Goal: Communication & Community: Answer question/provide support

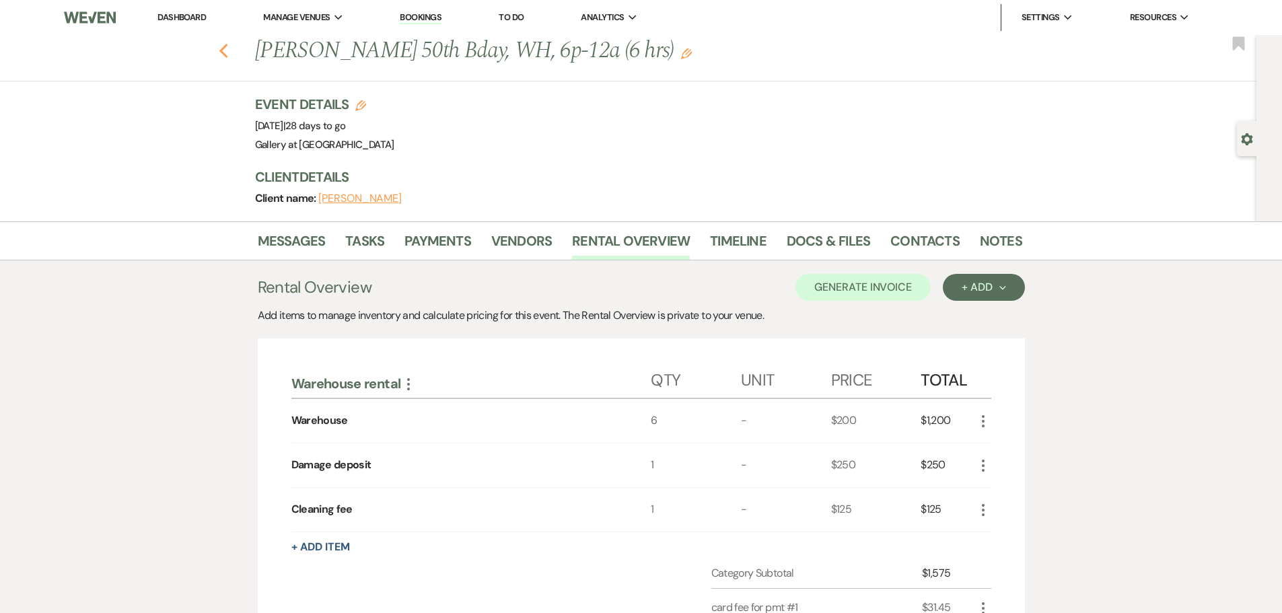
click at [227, 54] on use "button" at bounding box center [223, 51] width 9 height 15
select select "8"
select select "5"
select select "8"
select select "5"
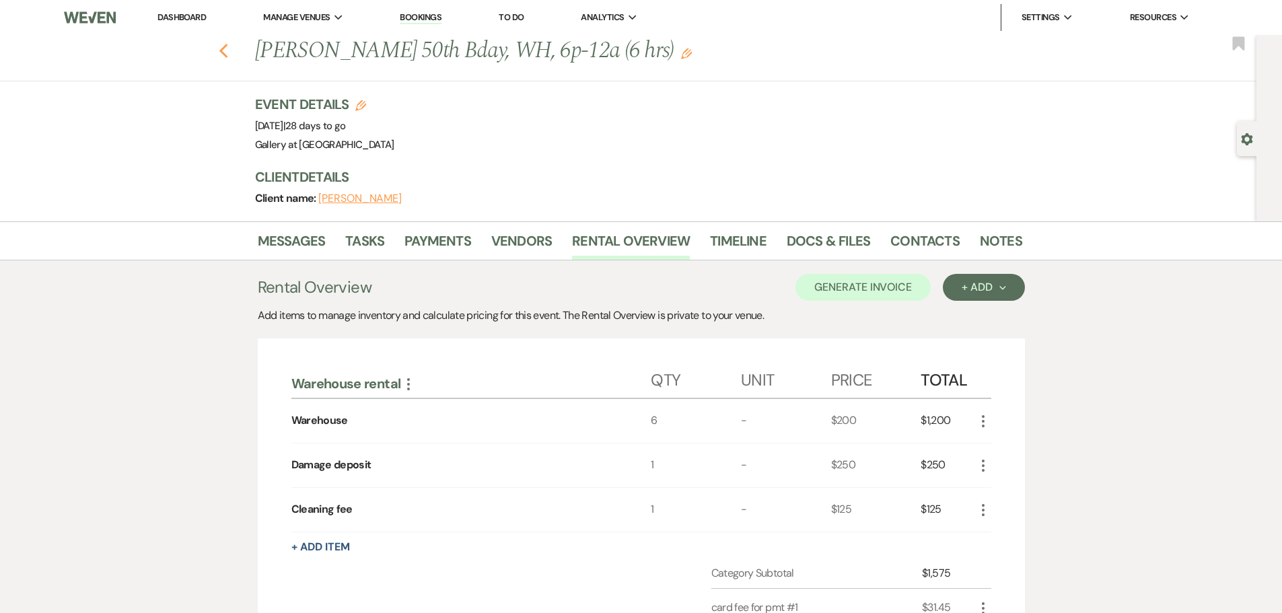
select select "8"
select select "5"
select select "8"
select select "4"
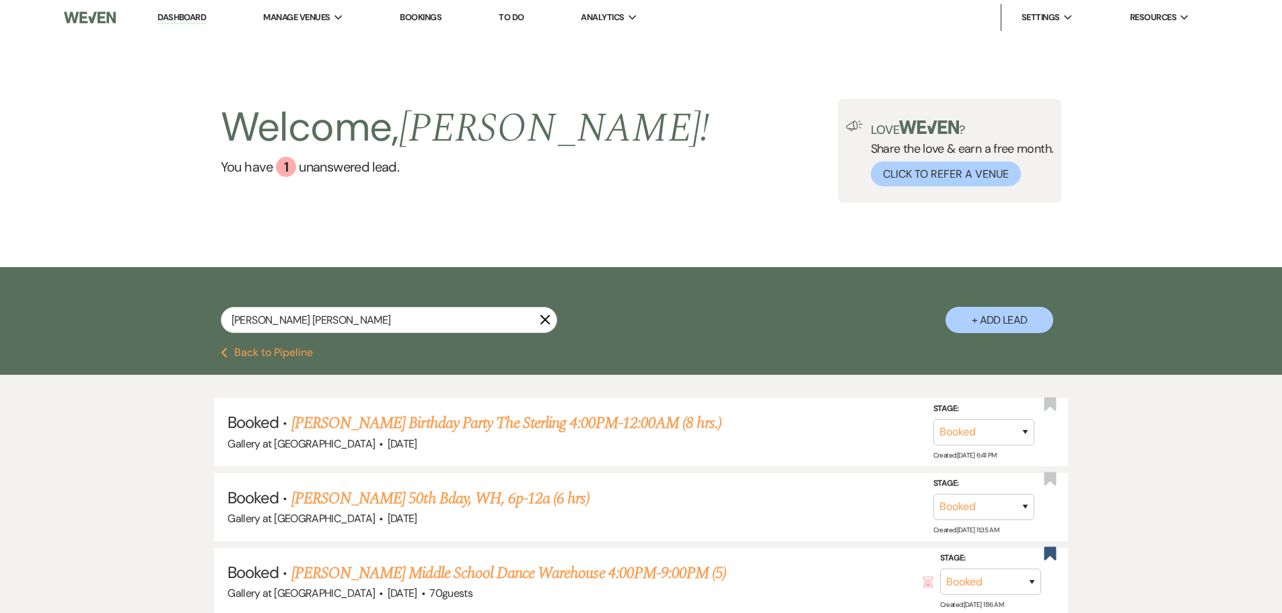
drag, startPoint x: 543, startPoint y: 318, endPoint x: 494, endPoint y: 310, distance: 49.7
click at [543, 318] on use "button" at bounding box center [545, 320] width 10 height 10
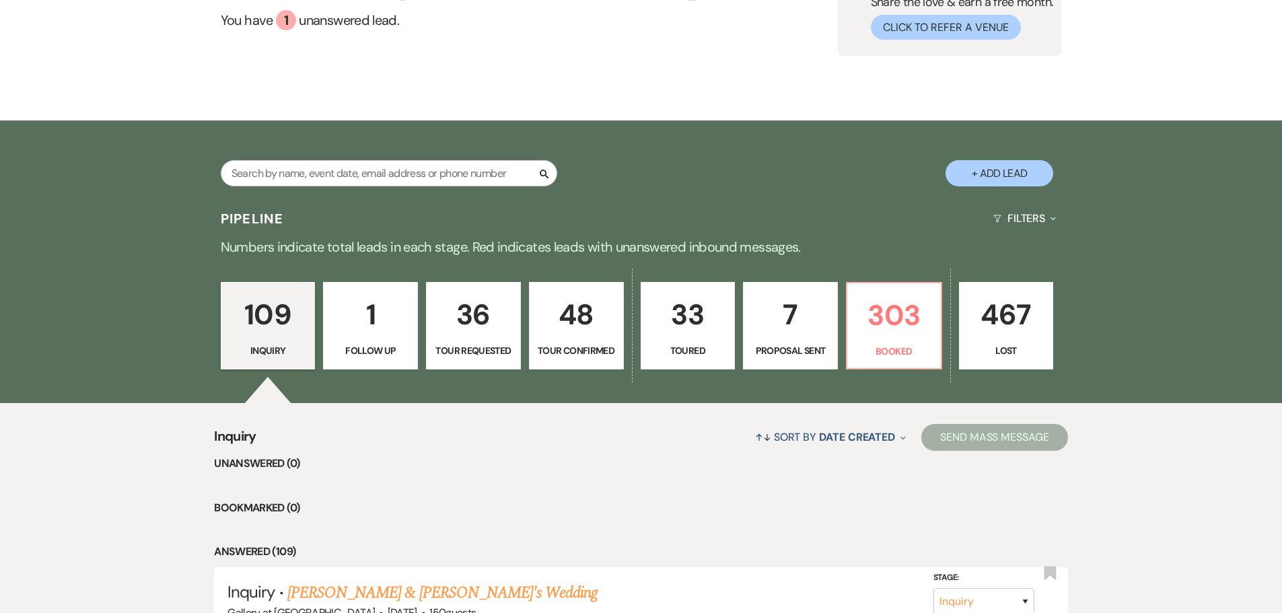
scroll to position [337, 0]
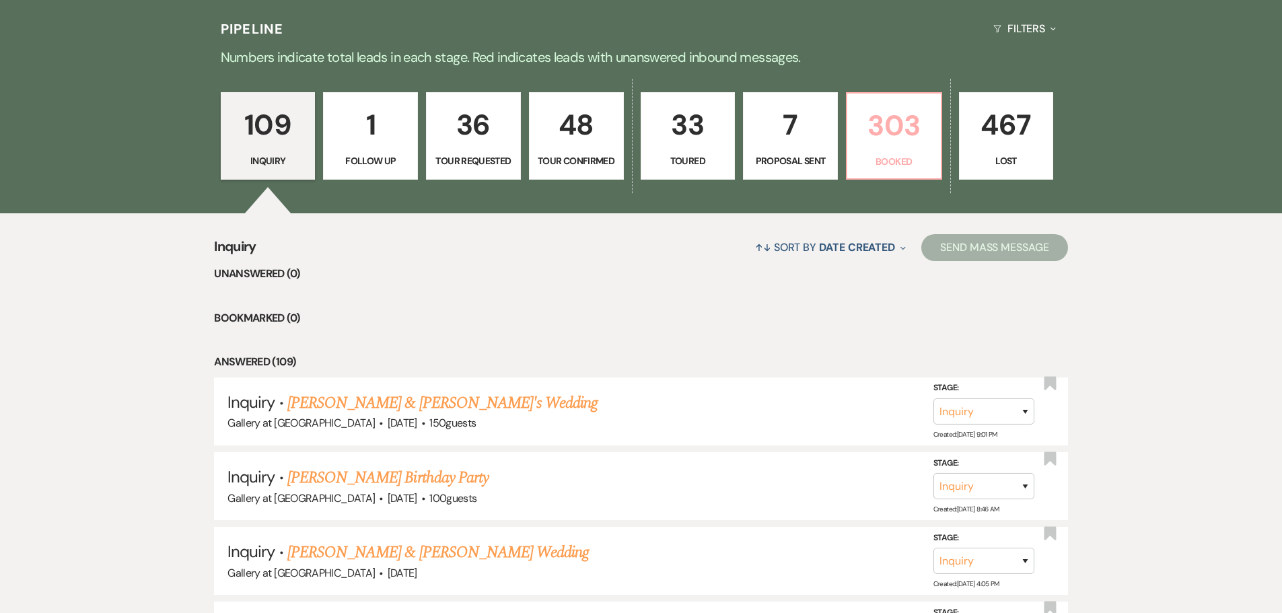
click at [878, 118] on p "303" at bounding box center [893, 125] width 77 height 45
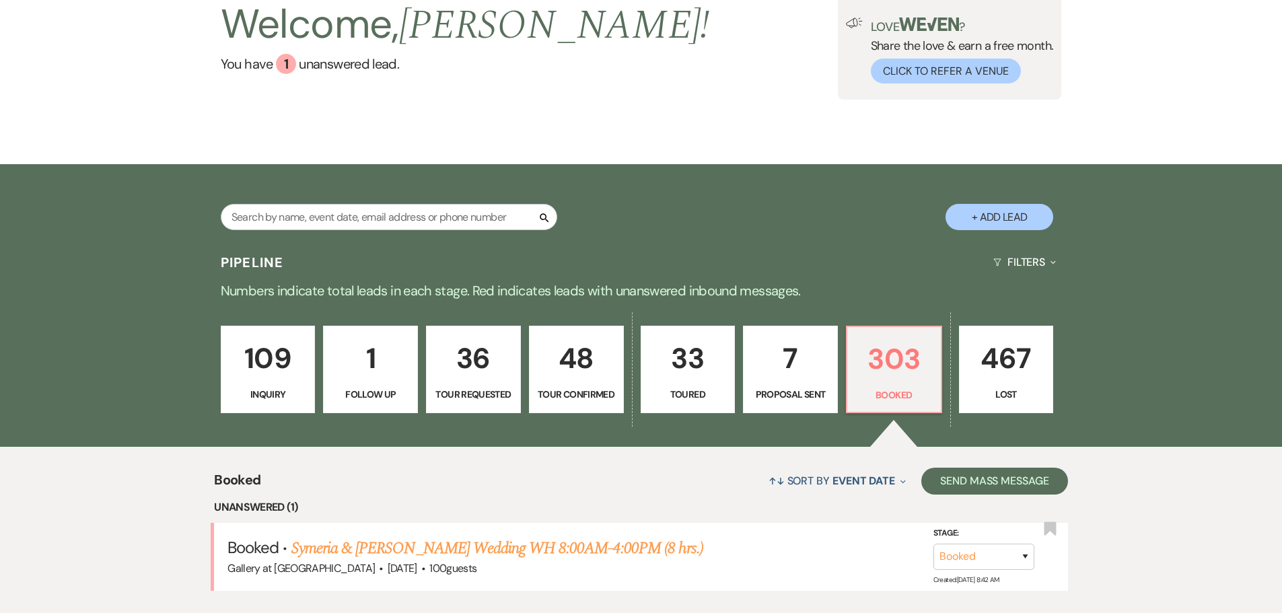
scroll to position [337, 0]
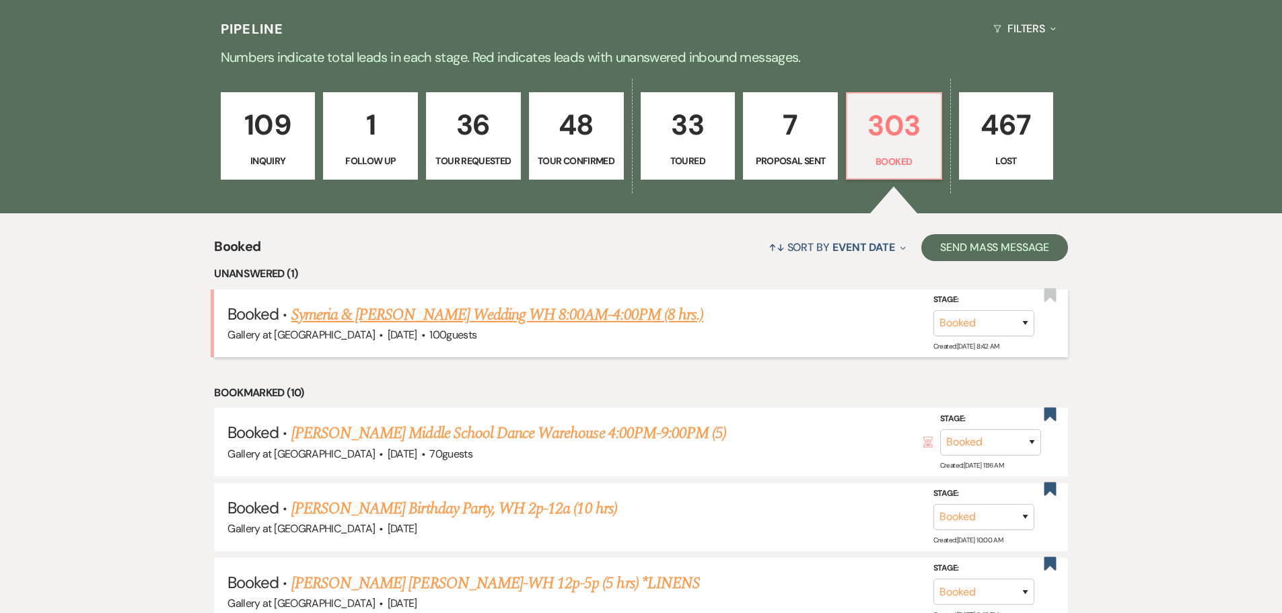
click at [408, 309] on link "Symeria & [PERSON_NAME] Wedding WH 8:00AM-4:00PM (8 hrs.)" at bounding box center [497, 315] width 412 height 24
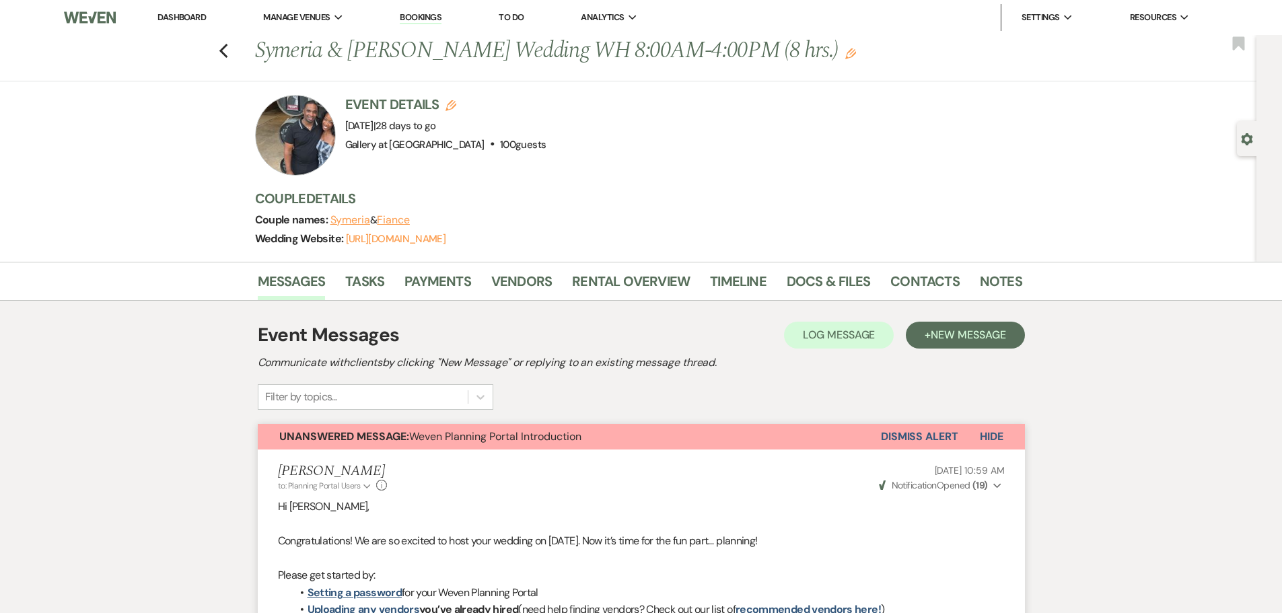
click at [923, 430] on button "Dismiss Alert" at bounding box center [919, 437] width 77 height 26
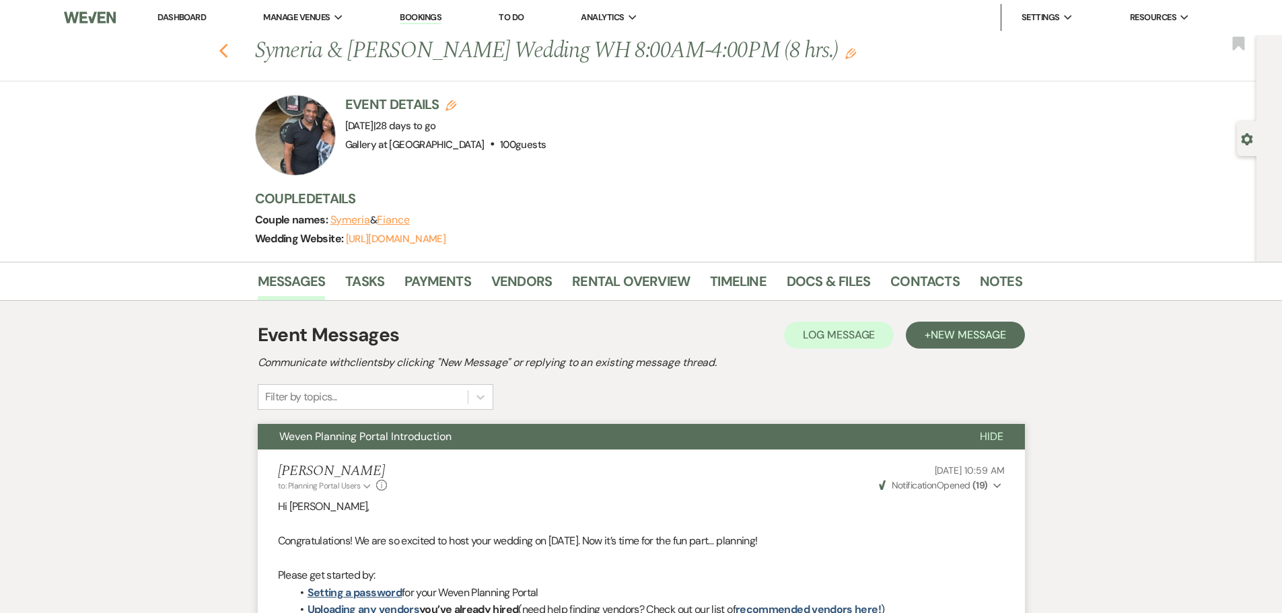
click at [225, 50] on use "button" at bounding box center [223, 51] width 9 height 15
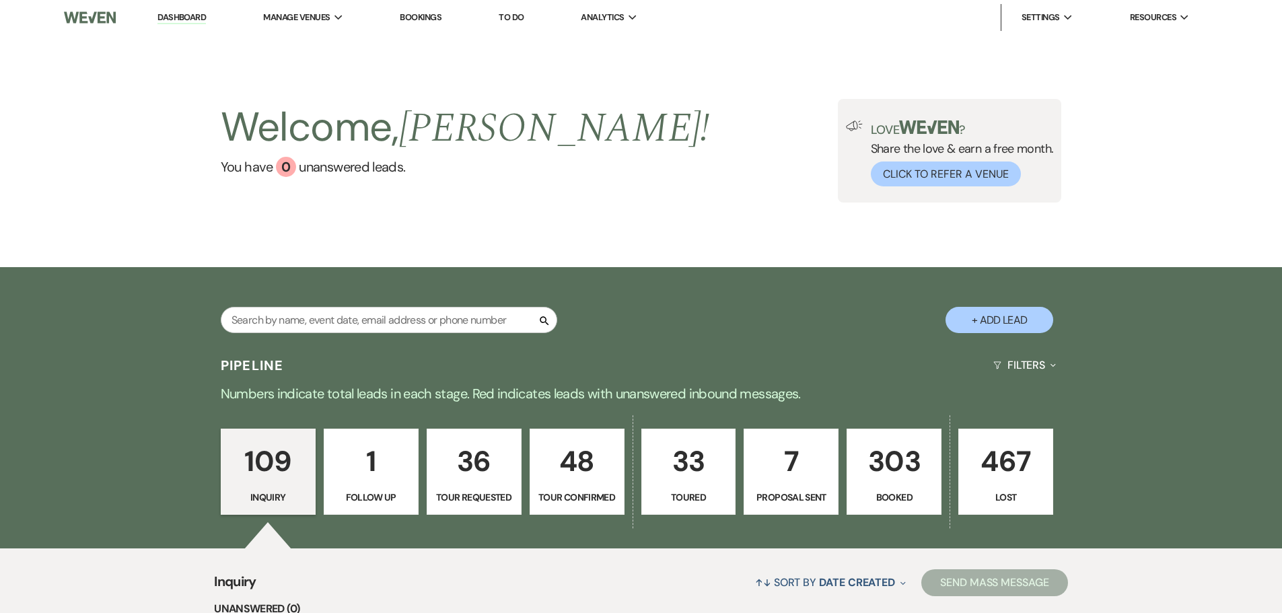
scroll to position [337, 0]
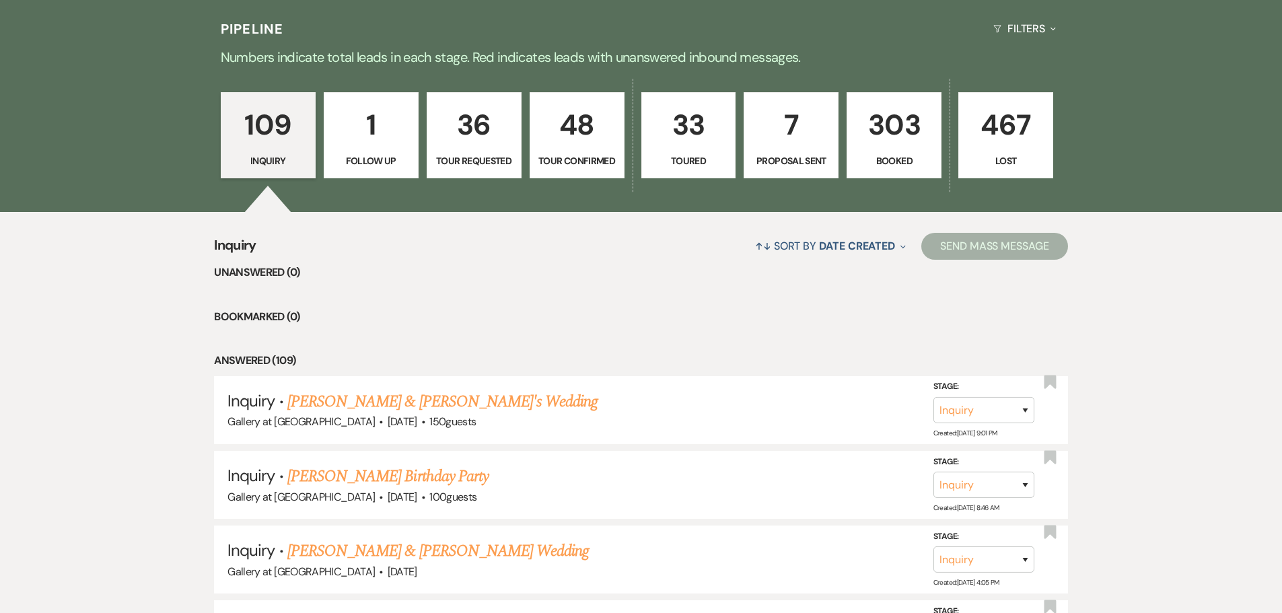
click at [380, 137] on p "1" at bounding box center [370, 124] width 77 height 45
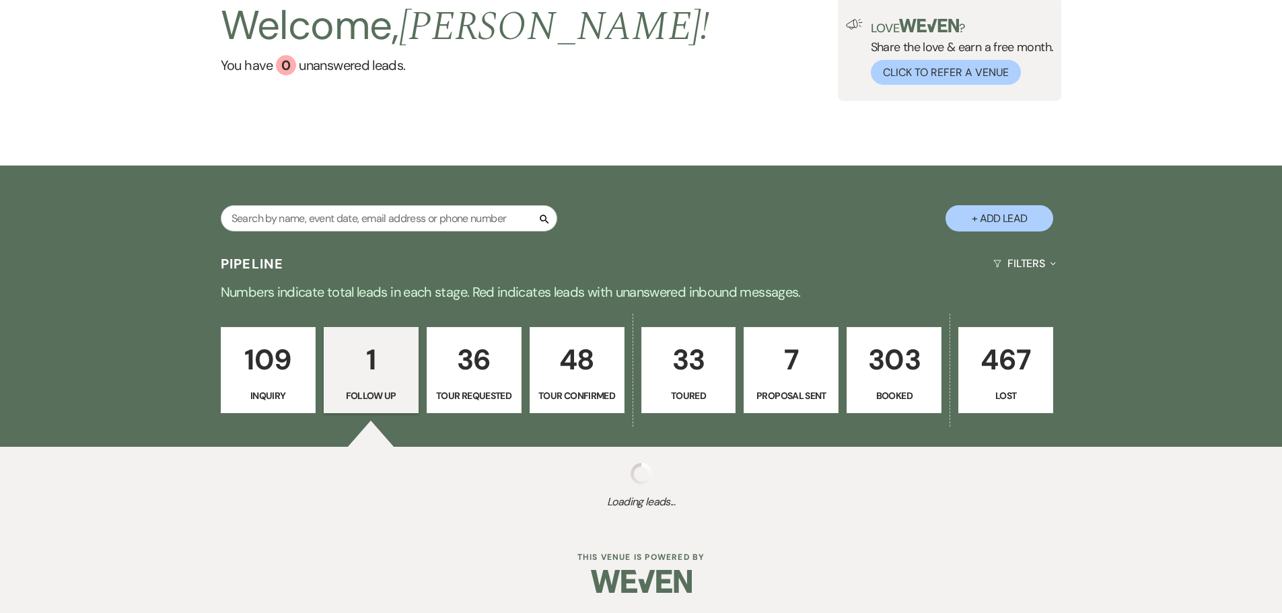
scroll to position [277, 0]
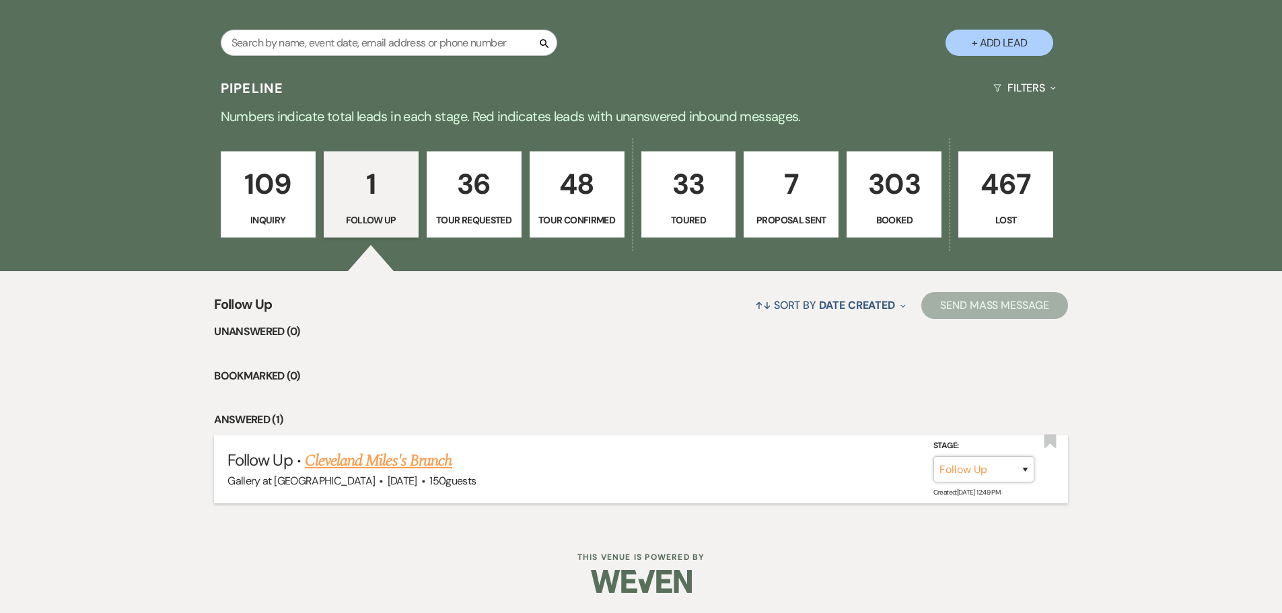
click at [1001, 471] on select "Inquiry Follow Up Tour Requested Tour Confirmed Toured Proposal Sent Booked Lost" at bounding box center [983, 469] width 101 height 26
select select "1"
click at [933, 456] on select "Inquiry Follow Up Tour Requested Tour Confirmed Toured Proposal Sent Booked Lost" at bounding box center [983, 469] width 101 height 26
click at [993, 479] on button "Save" at bounding box center [1007, 469] width 67 height 27
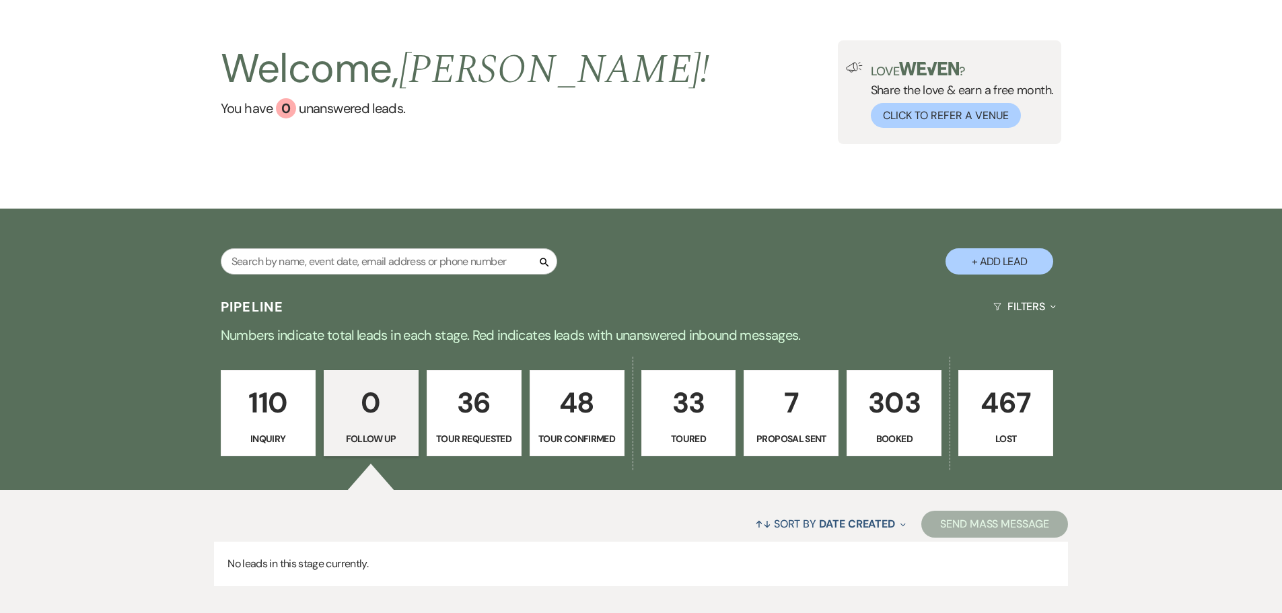
scroll to position [0, 0]
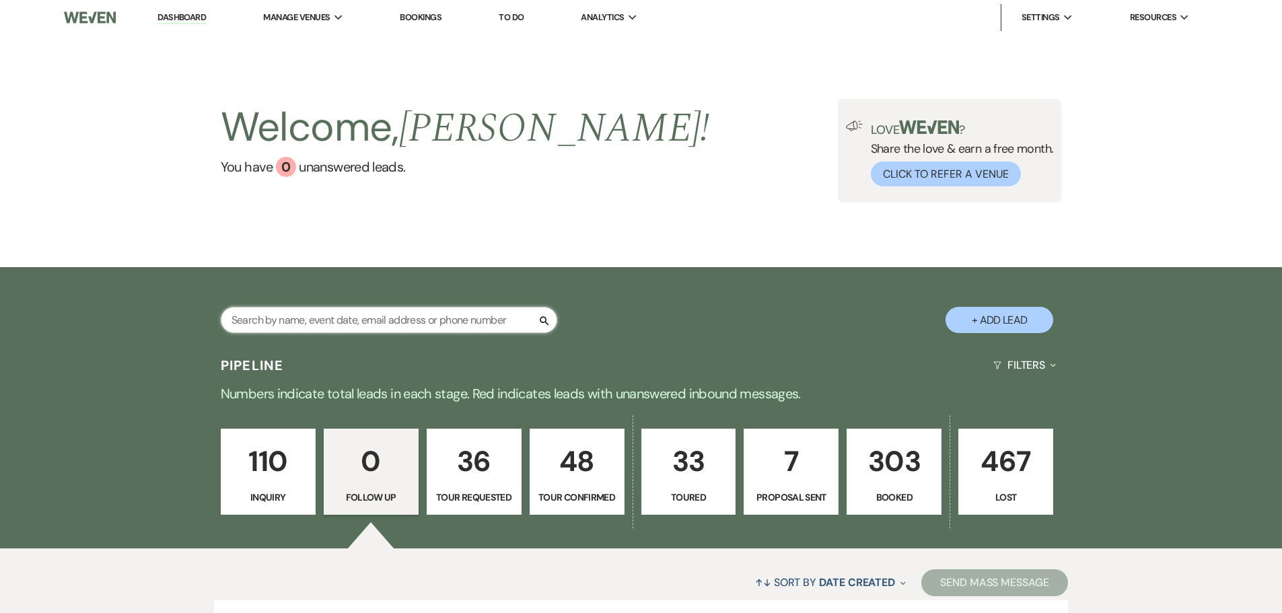
click at [265, 320] on input "text" at bounding box center [389, 320] width 337 height 26
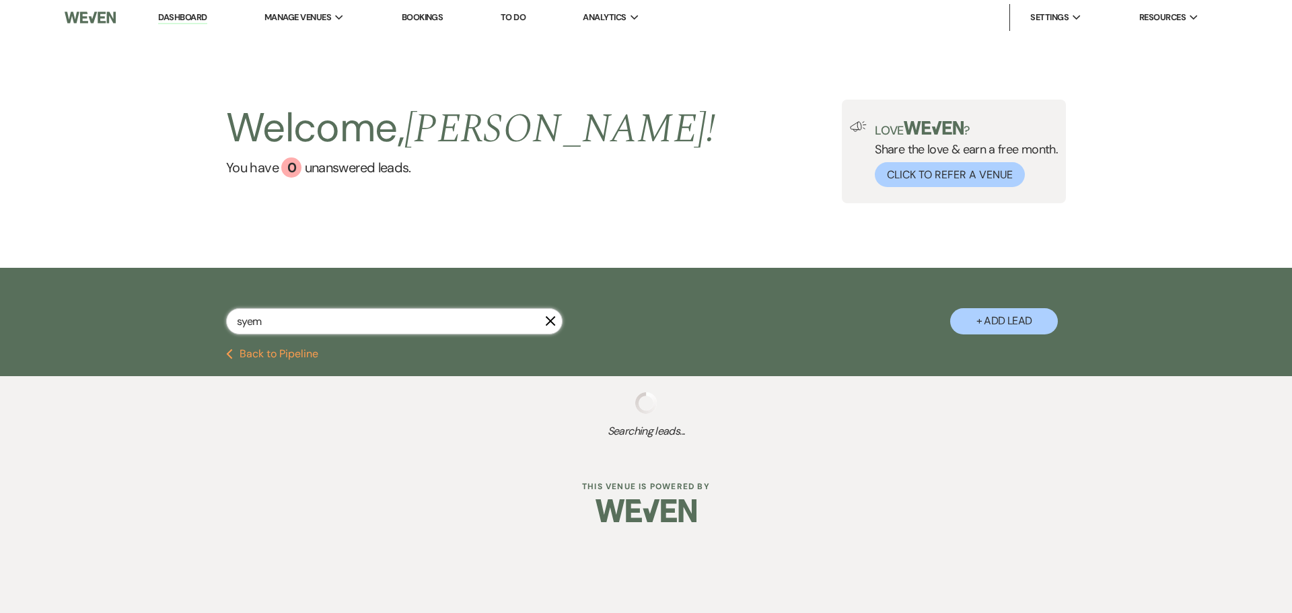
type input "sye"
select select "6"
select select "5"
select select "8"
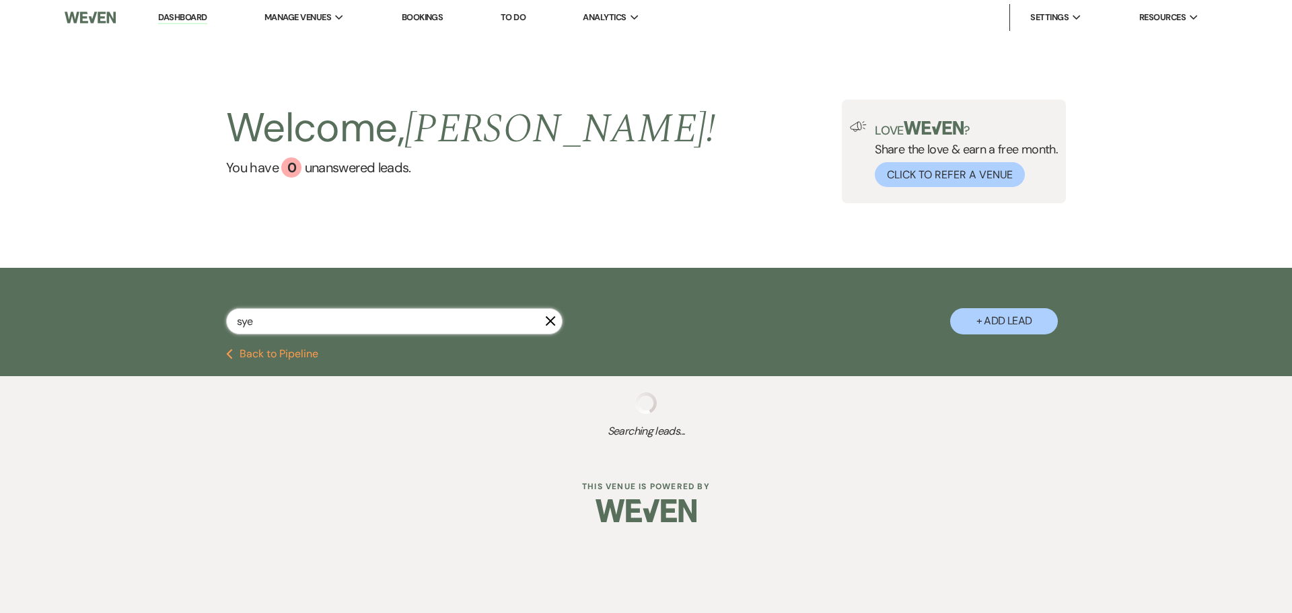
select select "8"
select select "4"
select select "8"
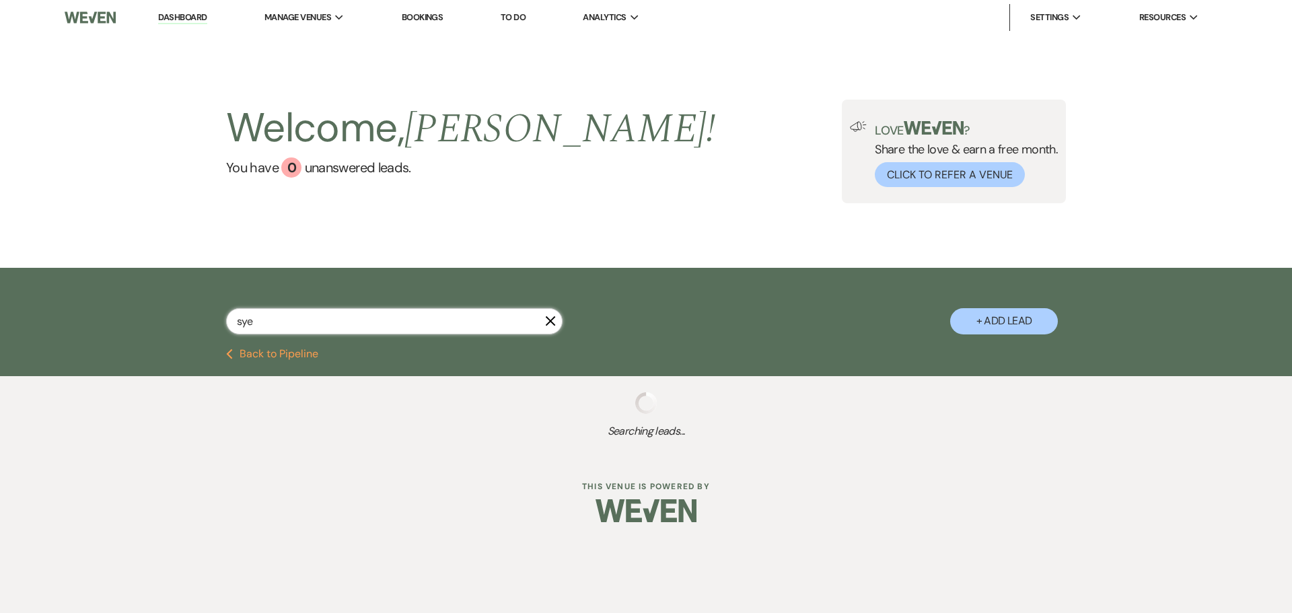
select select "5"
select select "8"
select select "5"
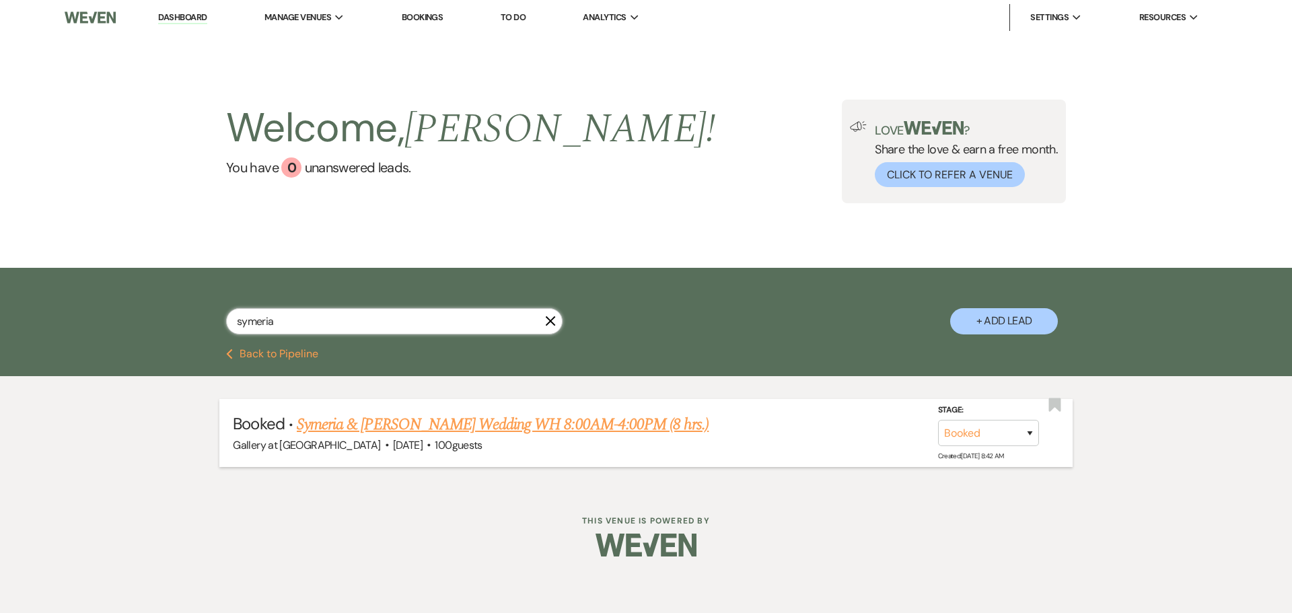
type input "symeria"
click at [501, 431] on link "Symeria & [PERSON_NAME] Wedding WH 8:00AM-4:00PM (8 hrs.)" at bounding box center [503, 425] width 412 height 24
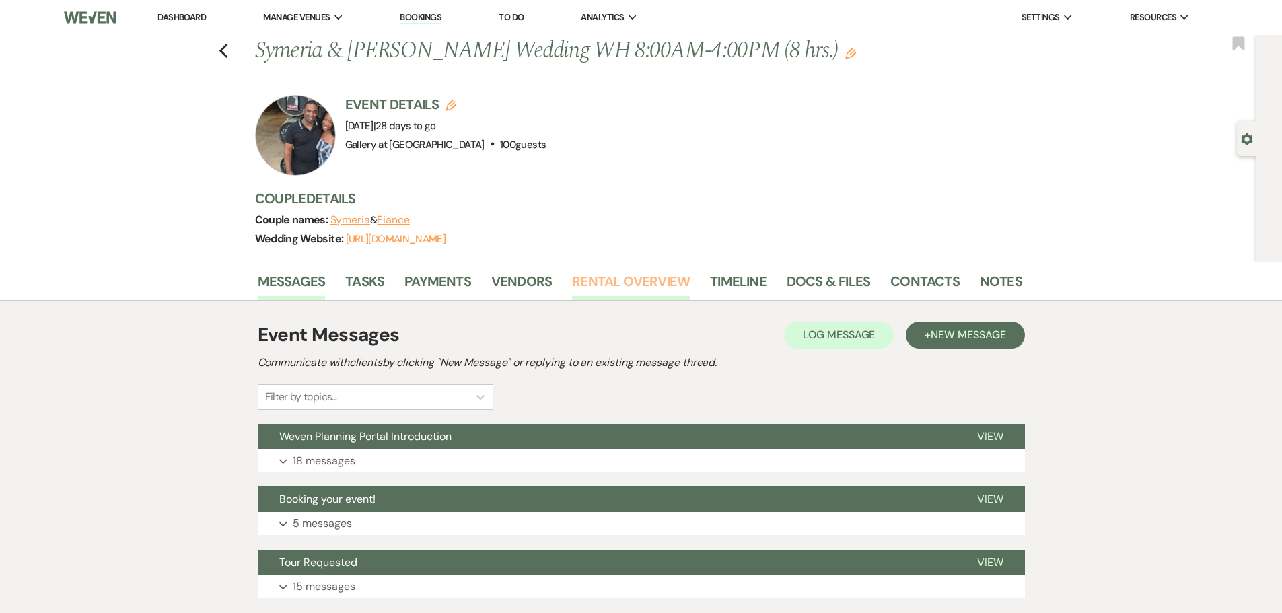
click at [619, 275] on link "Rental Overview" at bounding box center [631, 286] width 118 height 30
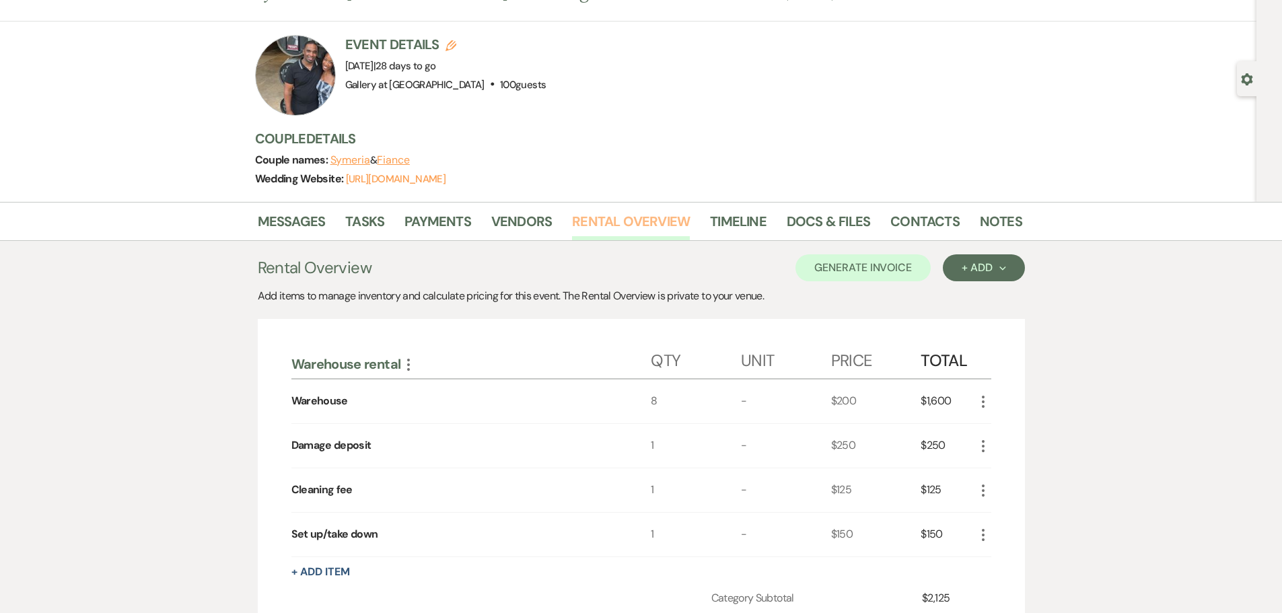
scroll to position [202, 0]
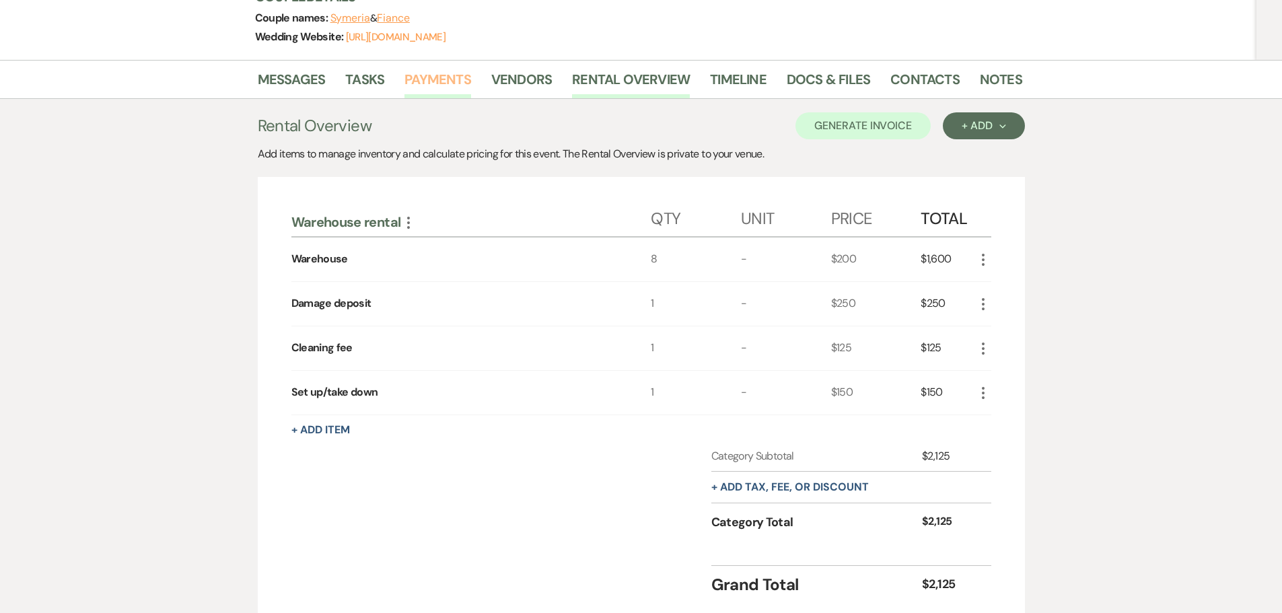
click at [431, 75] on link "Payments" at bounding box center [437, 84] width 67 height 30
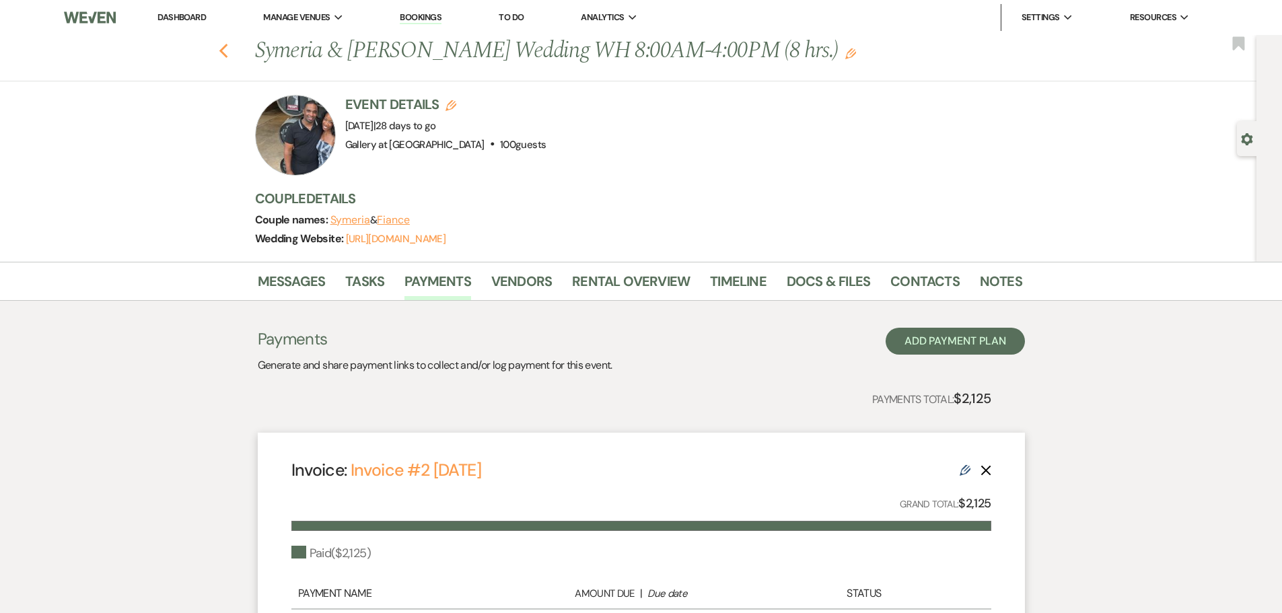
click at [227, 50] on use "button" at bounding box center [223, 51] width 9 height 15
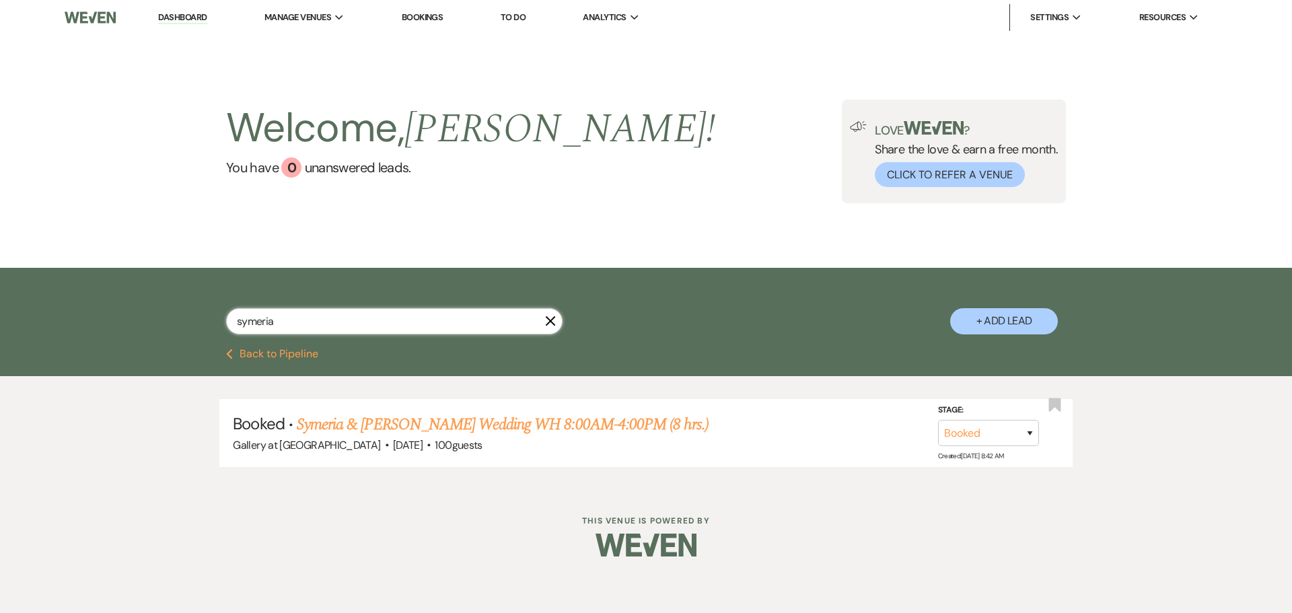
drag, startPoint x: 287, startPoint y: 323, endPoint x: -9, endPoint y: 310, distance: 296.4
click at [0, 310] on html "Dashboard Manage Venues Expand Gallery at [GEOGRAPHIC_DATA] Bookings To Do Anal…" at bounding box center [646, 288] width 1292 height 577
type input "[PERSON_NAME]"
click at [461, 421] on link "[PERSON_NAME] Baby Shower WH 11:00AM-3:00PM (4 hrs)" at bounding box center [485, 425] width 376 height 24
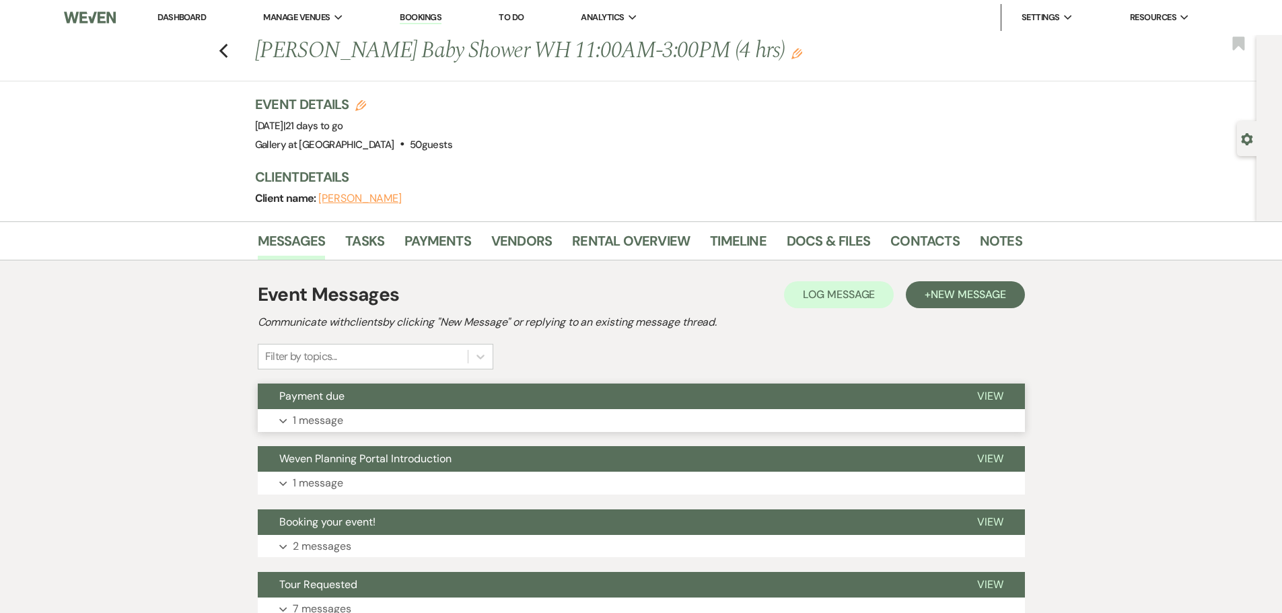
scroll to position [114, 0]
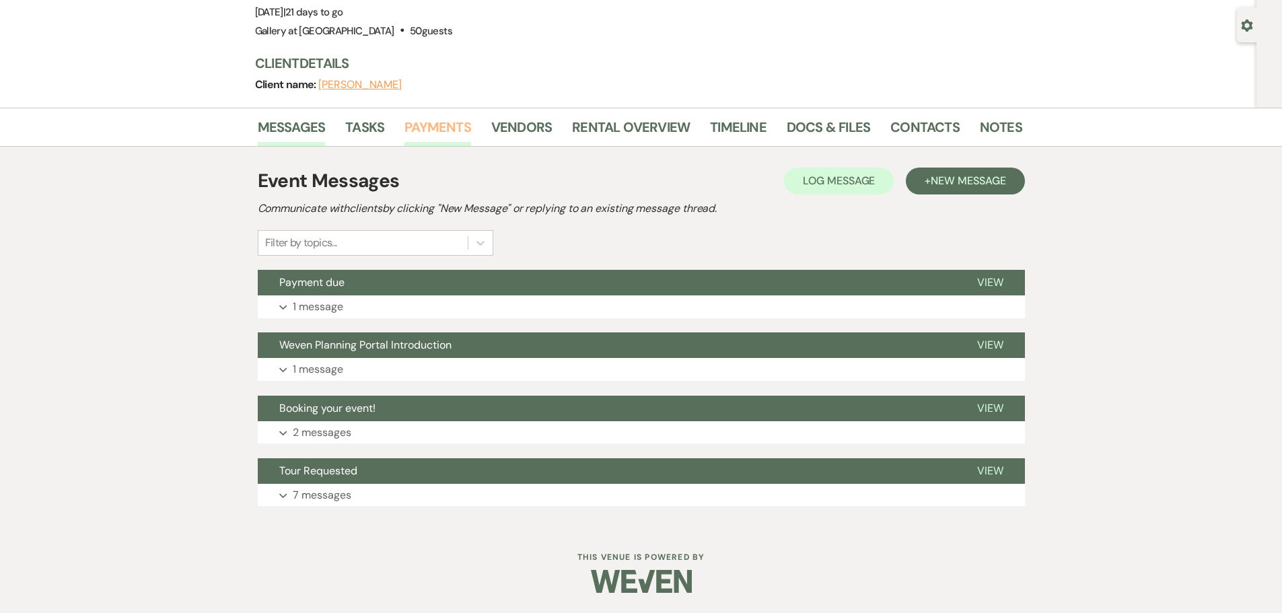
click at [423, 124] on link "Payments" at bounding box center [437, 131] width 67 height 30
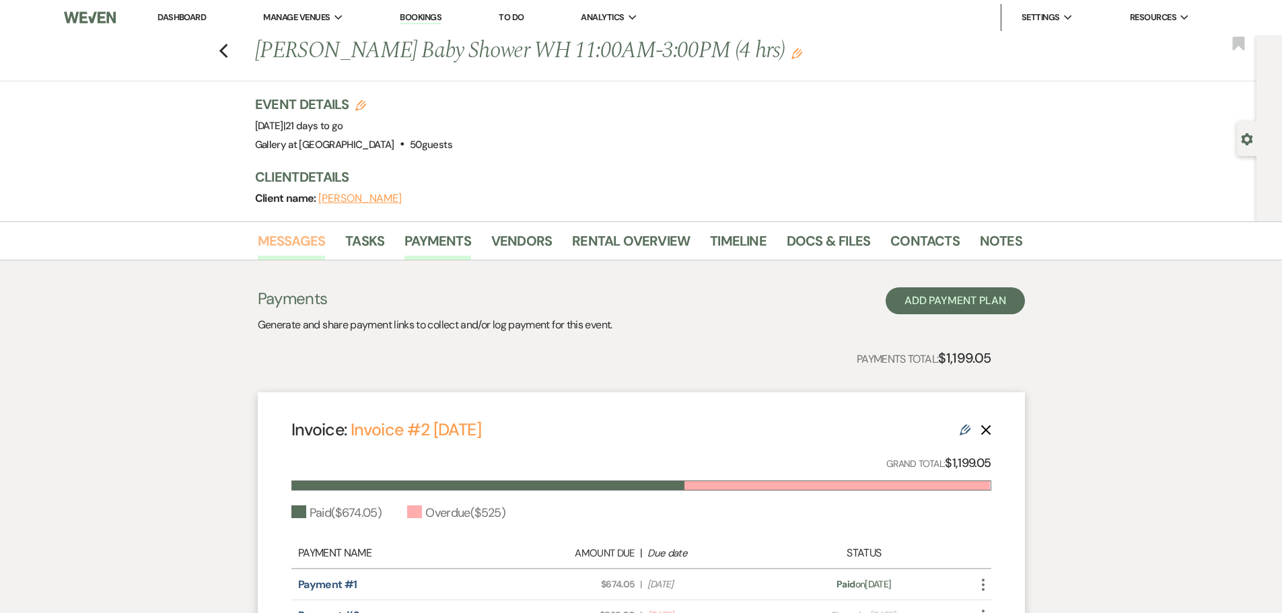
click at [261, 238] on link "Messages" at bounding box center [292, 245] width 68 height 30
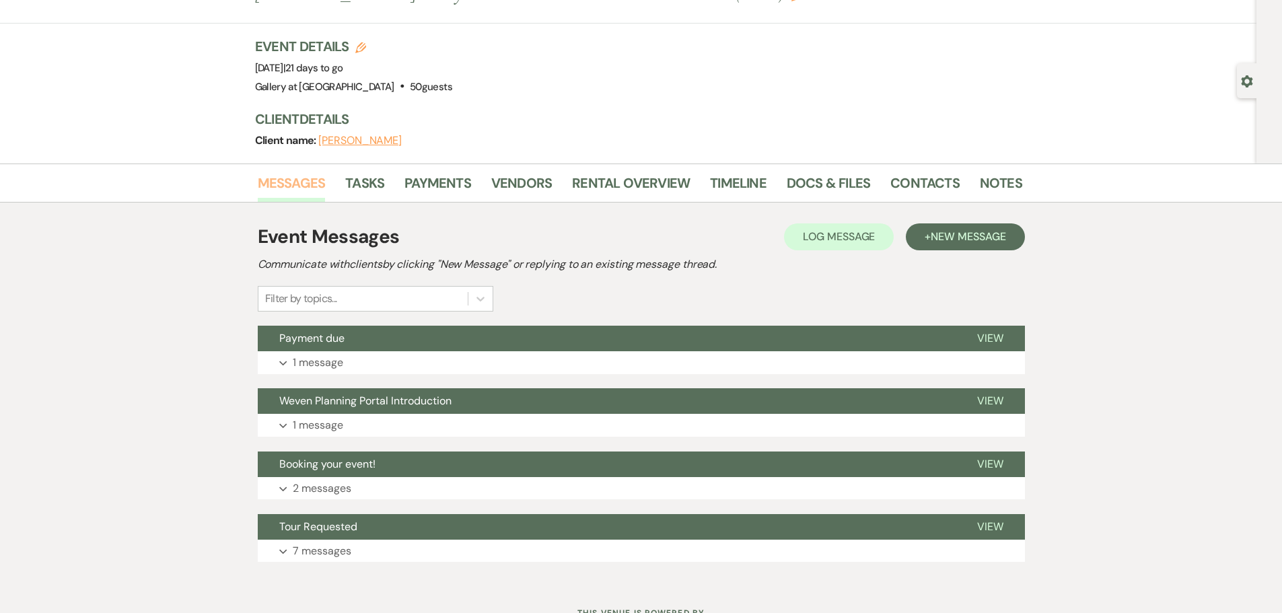
scroll to position [114, 0]
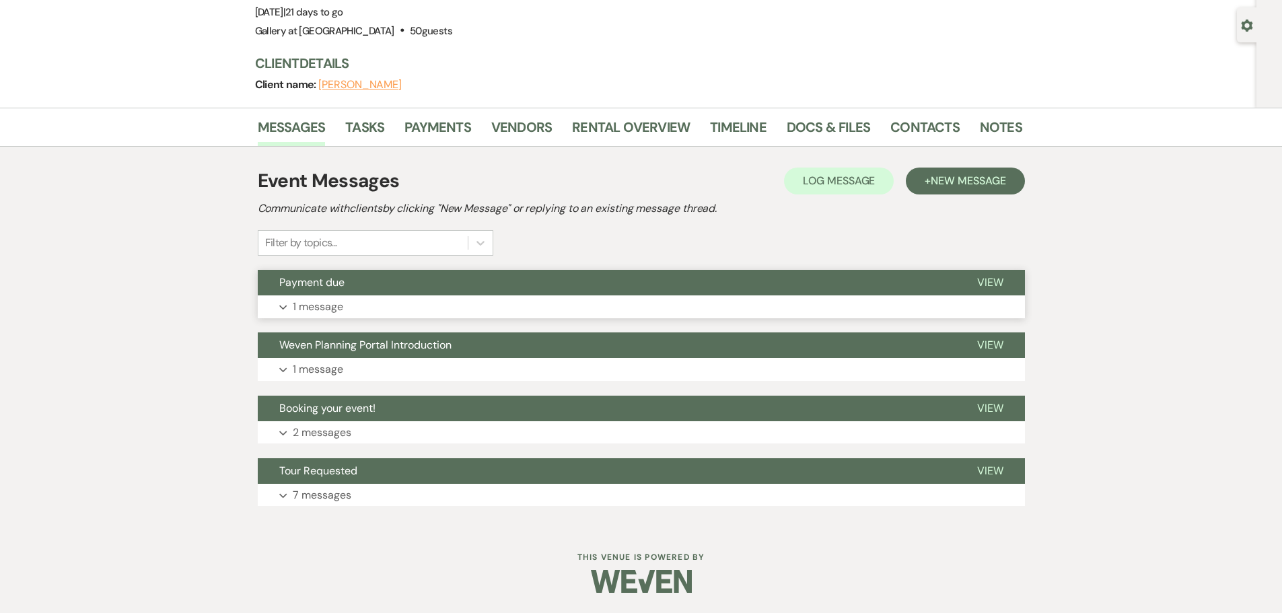
click at [330, 295] on button "Payment due" at bounding box center [607, 283] width 698 height 26
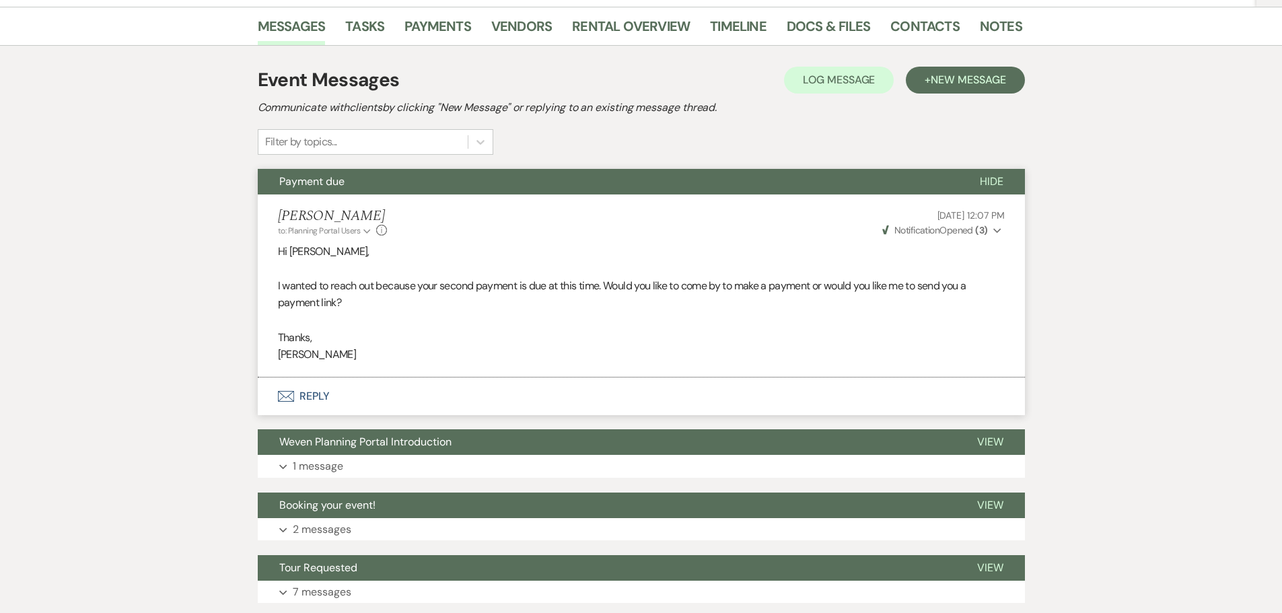
scroll to position [312, 0]
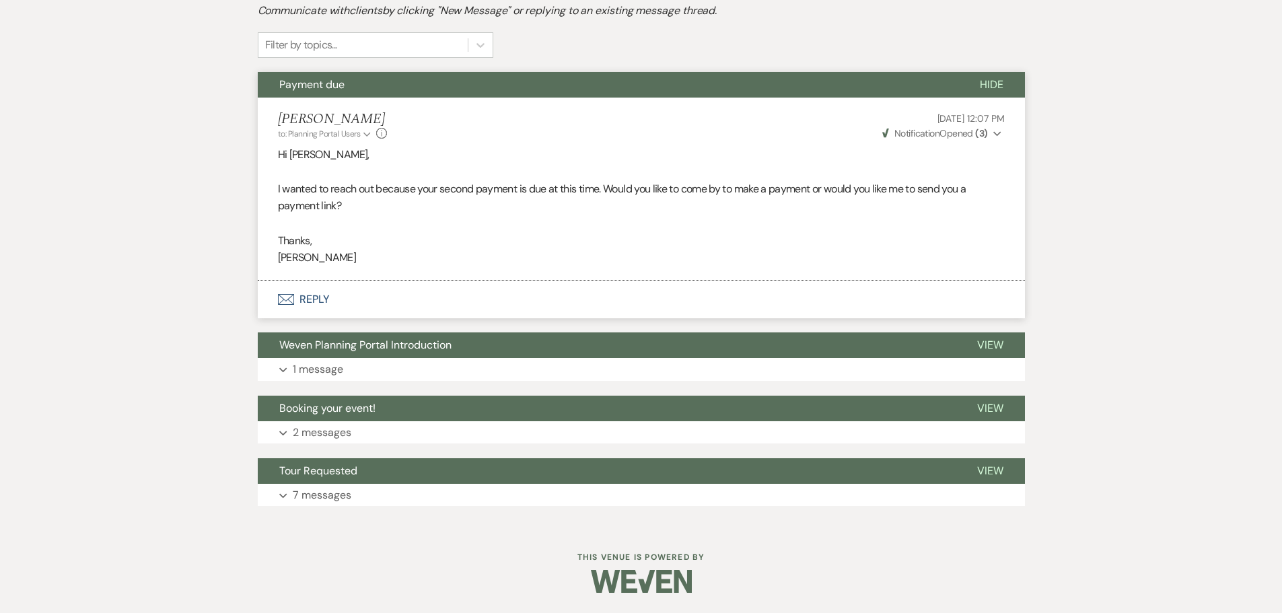
click at [309, 295] on button "Envelope Reply" at bounding box center [641, 300] width 767 height 38
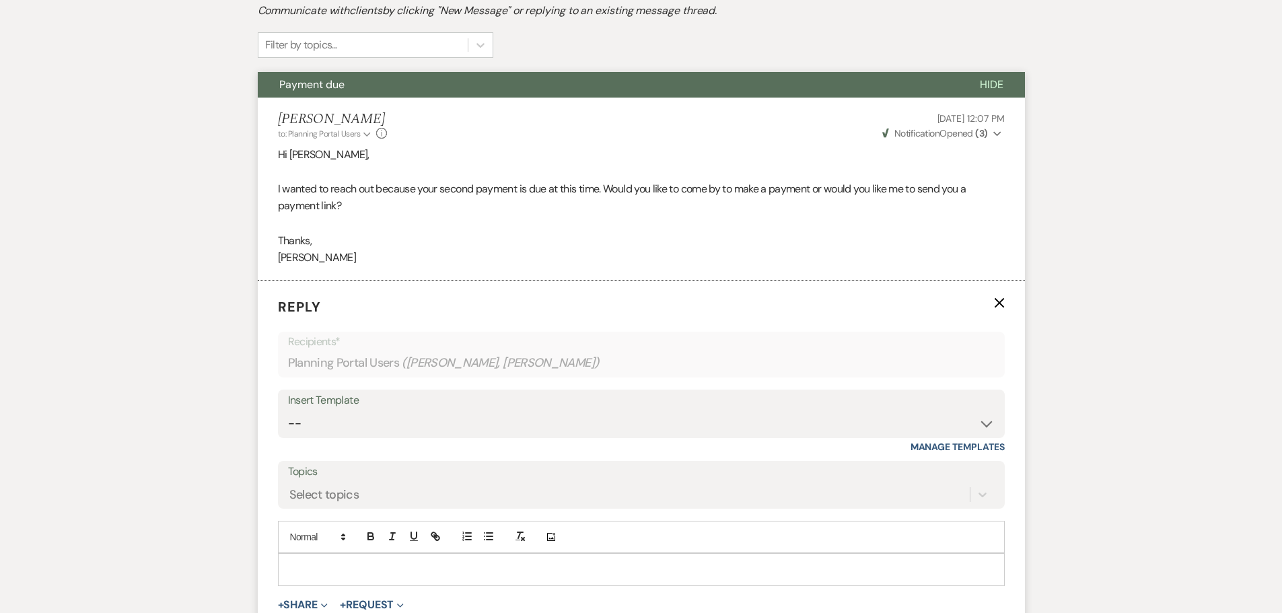
click at [321, 569] on p at bounding box center [641, 569] width 705 height 15
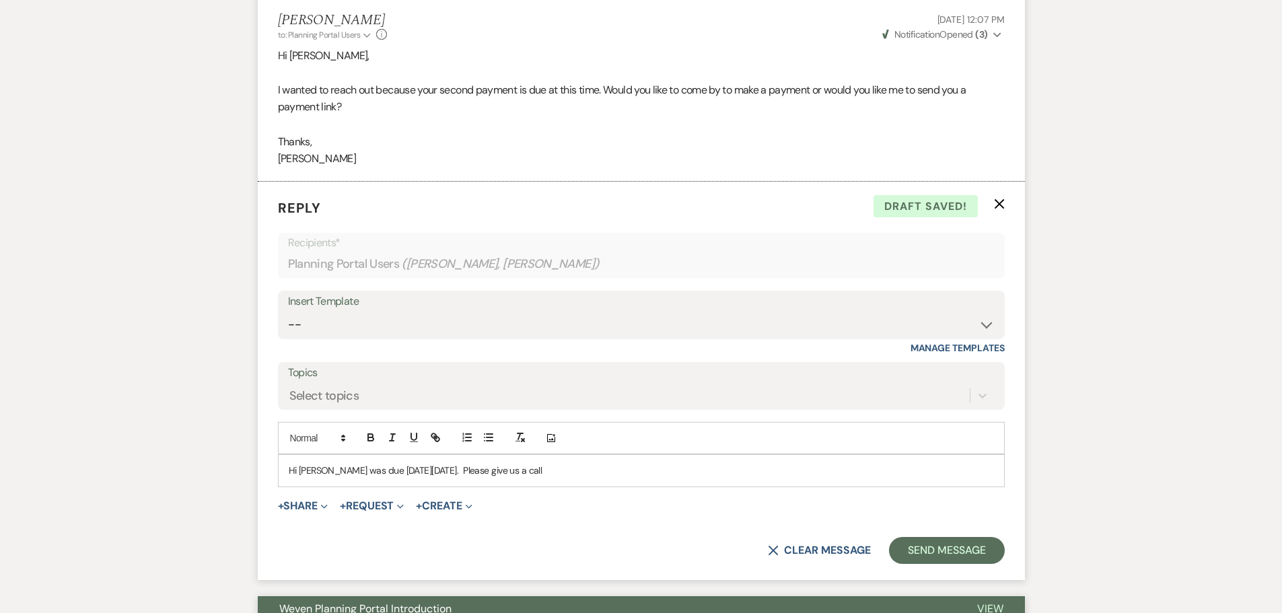
scroll to position [606, 0]
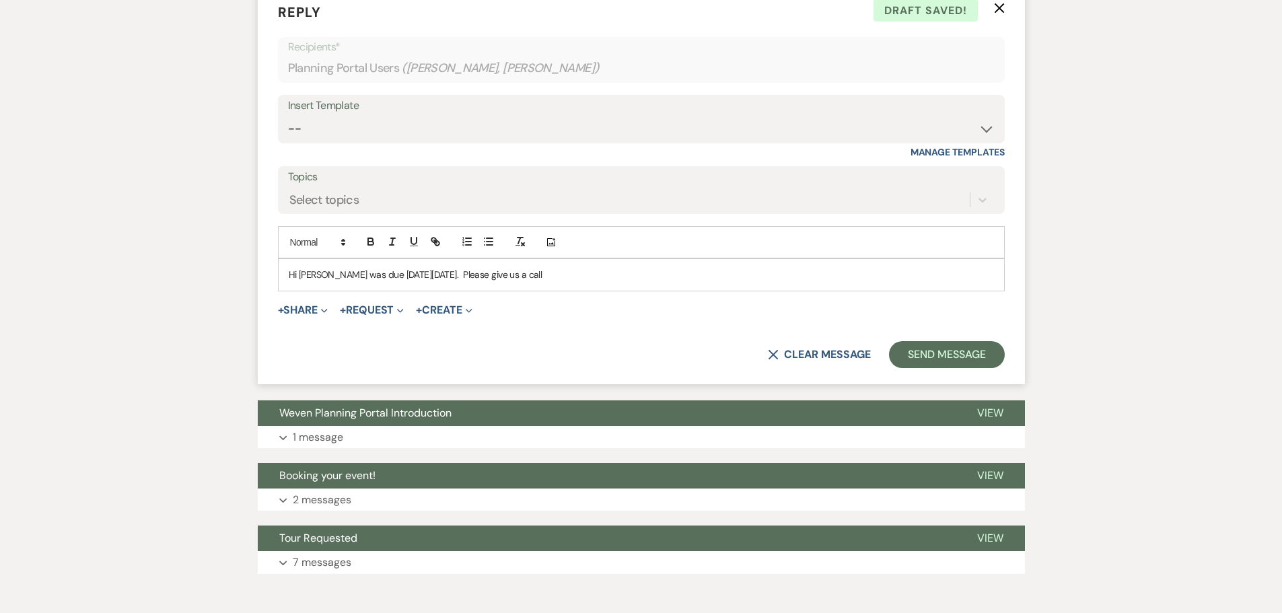
click at [332, 275] on p "Hi [PERSON_NAME] was due [DATE][DATE]. Please give us a call" at bounding box center [641, 274] width 705 height 15
click at [616, 275] on p "Hi [PERSON_NAME] was due [DATE][DATE]. Please give us a call" at bounding box center [641, 274] width 705 height 15
drag, startPoint x: 330, startPoint y: 272, endPoint x: 613, endPoint y: 265, distance: 282.7
click at [613, 265] on div "Hi [PERSON_NAME] was due [DATE][DATE]. Please give us a call" at bounding box center [642, 274] width 726 height 31
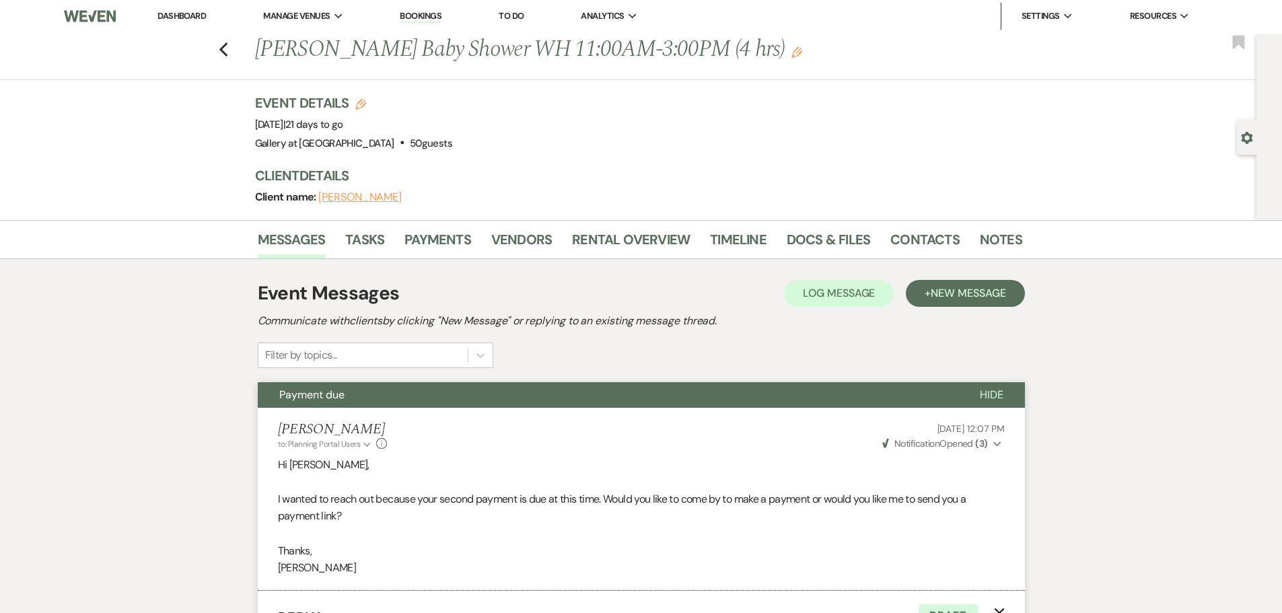
scroll to position [0, 0]
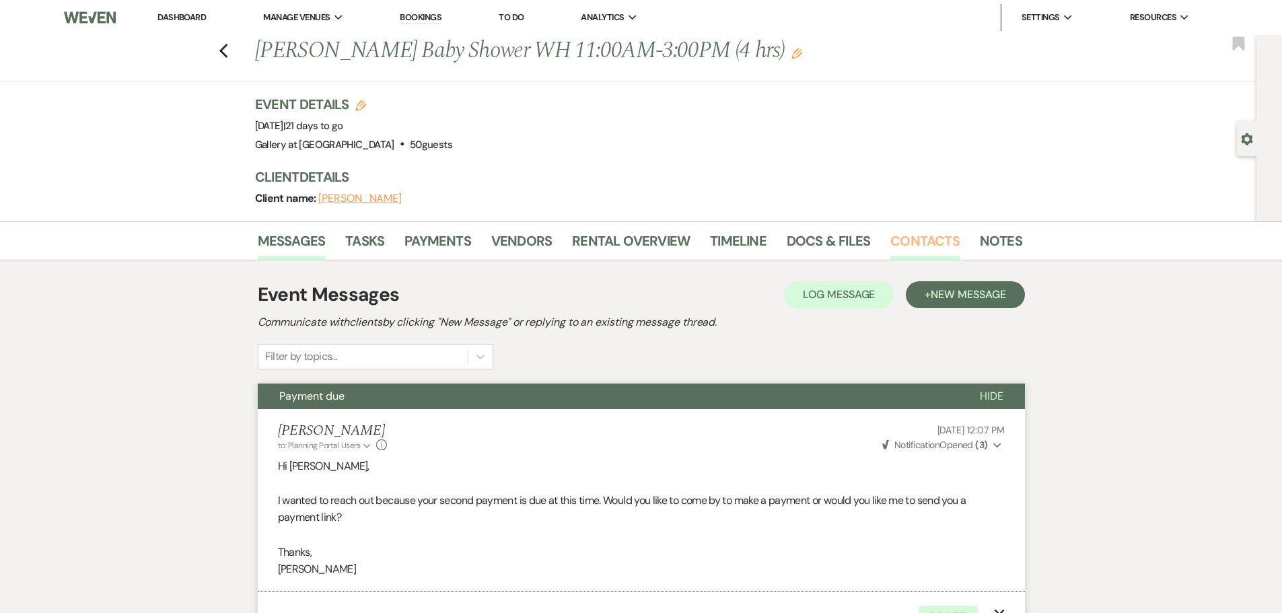
click at [890, 238] on link "Contacts" at bounding box center [924, 245] width 69 height 30
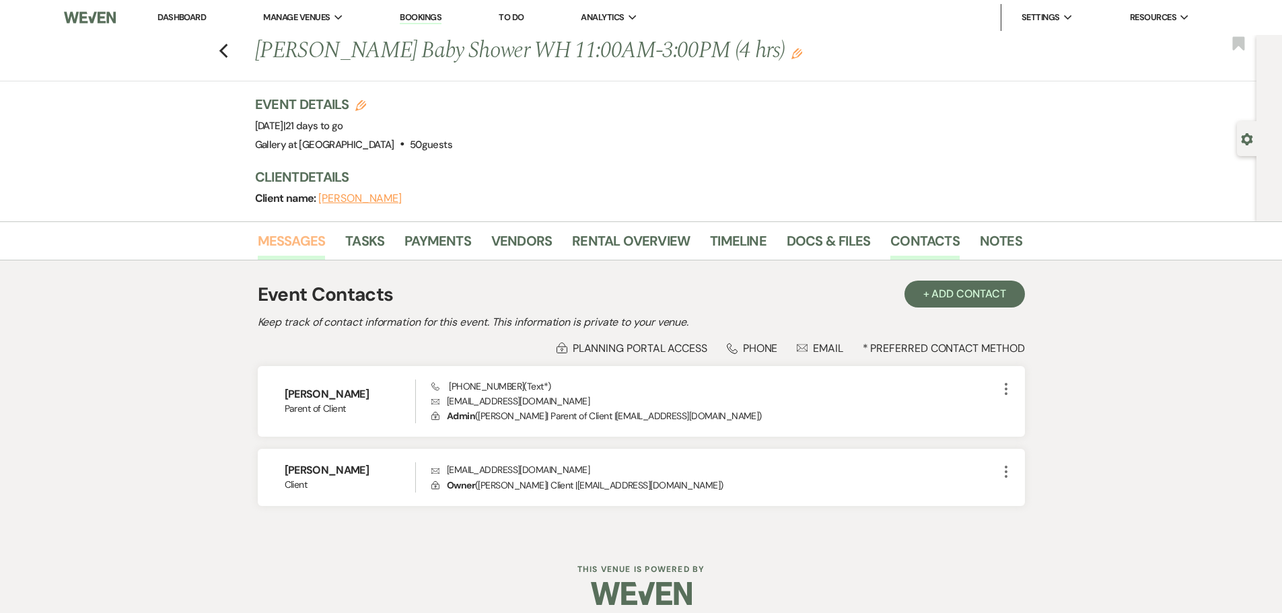
click at [283, 244] on link "Messages" at bounding box center [292, 245] width 68 height 30
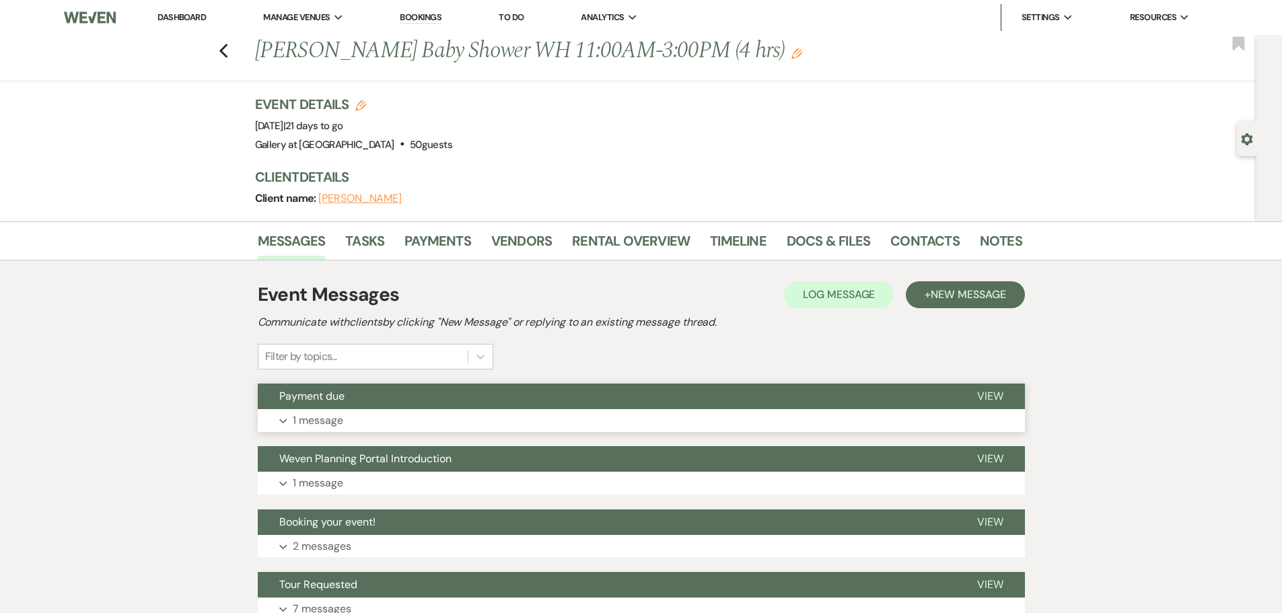
click at [367, 415] on button "Expand 1 message" at bounding box center [641, 420] width 767 height 23
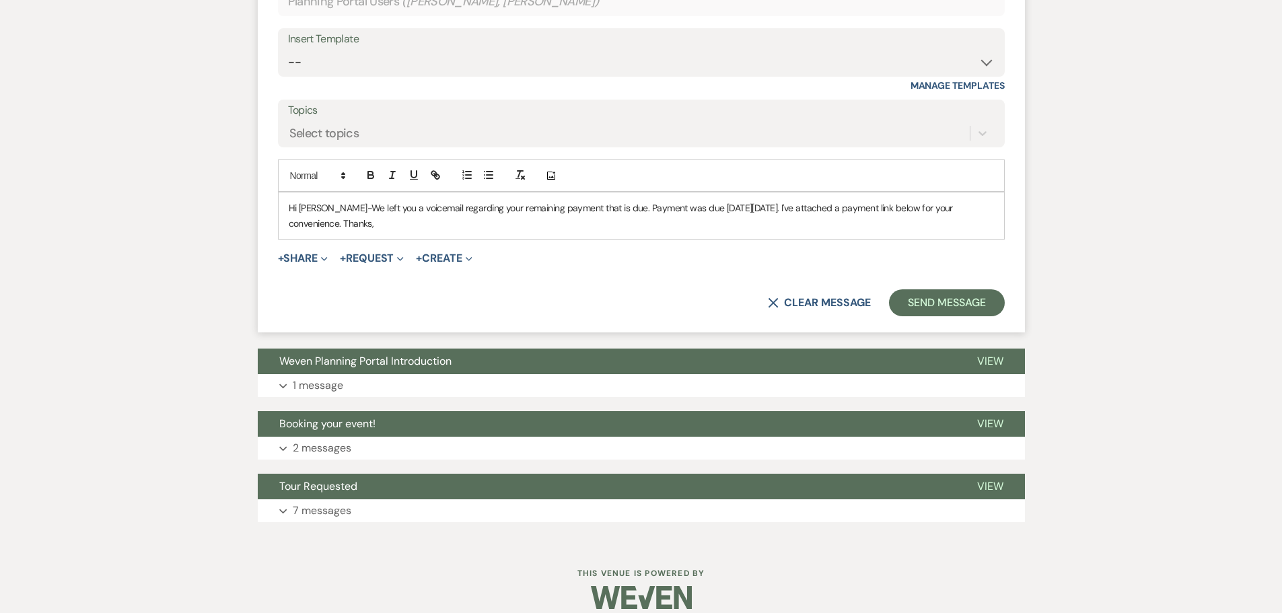
scroll to position [689, 0]
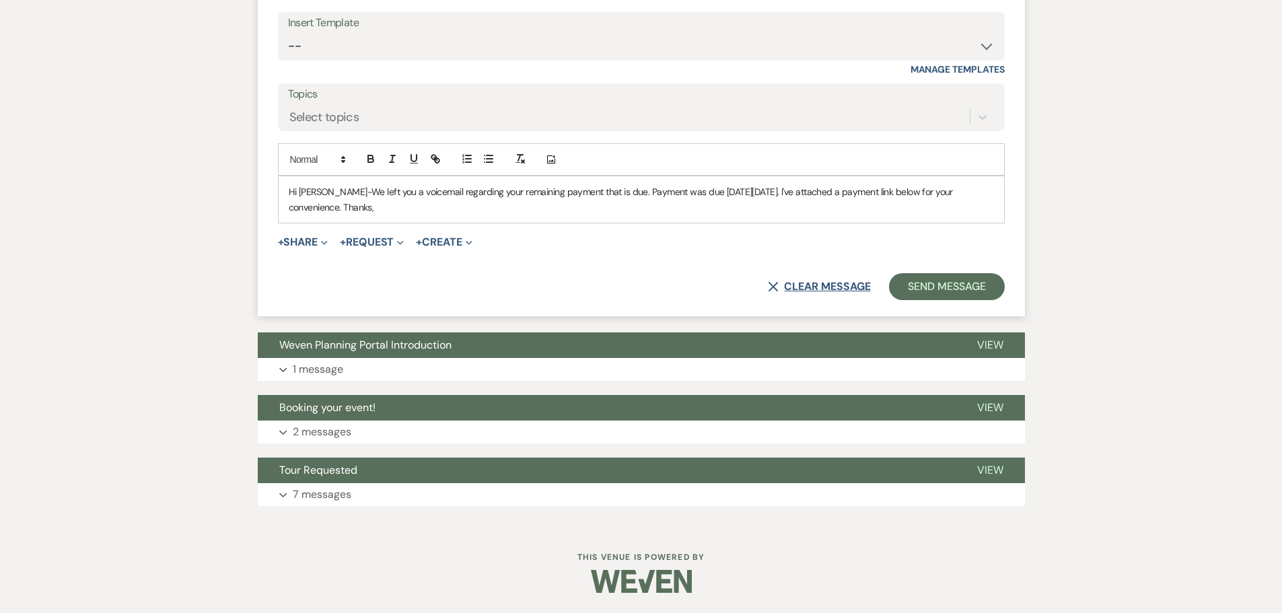
click at [785, 285] on button "X Clear message" at bounding box center [819, 286] width 102 height 11
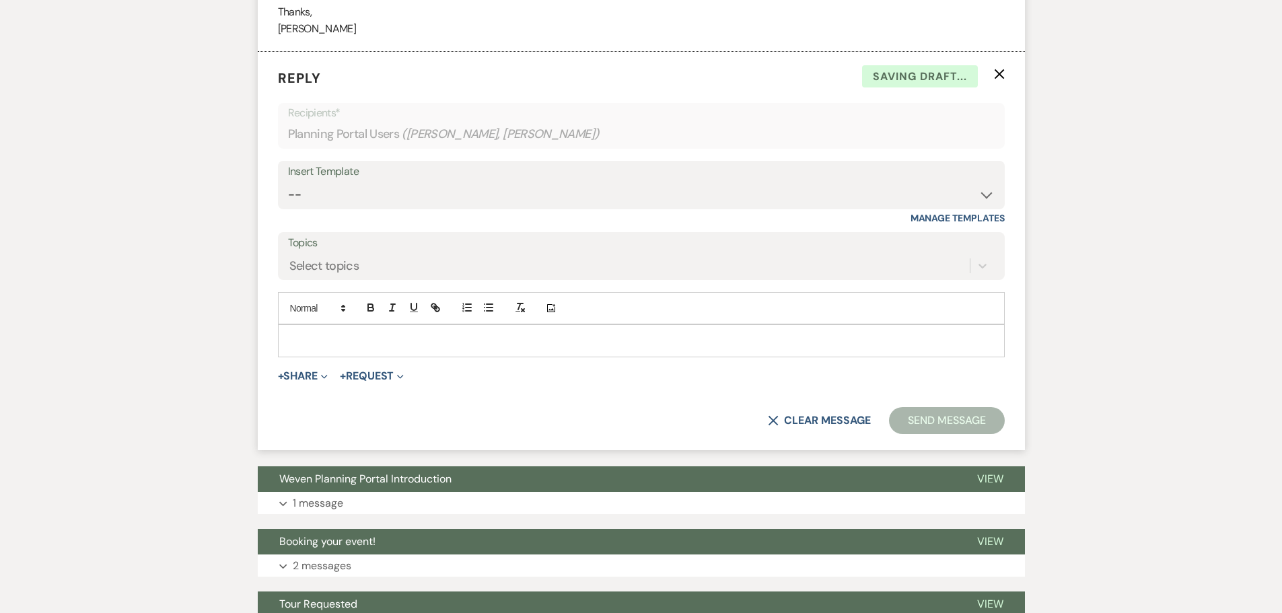
scroll to position [539, 0]
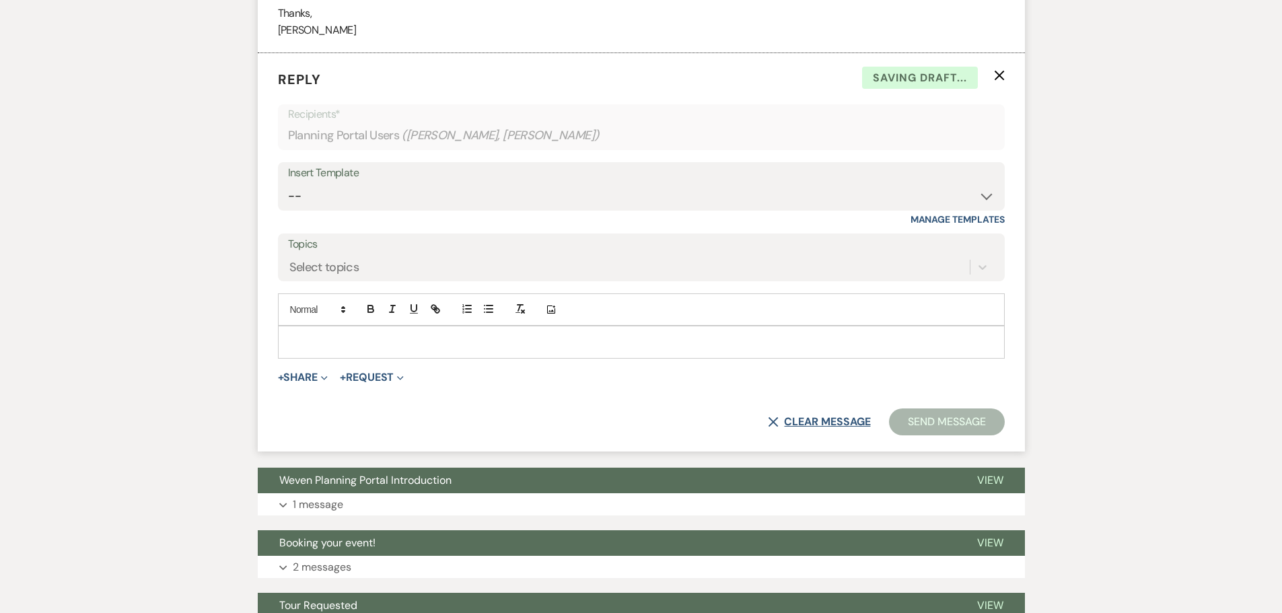
click at [813, 417] on button "X Clear message" at bounding box center [819, 422] width 102 height 11
click at [998, 74] on use "button" at bounding box center [999, 76] width 10 height 10
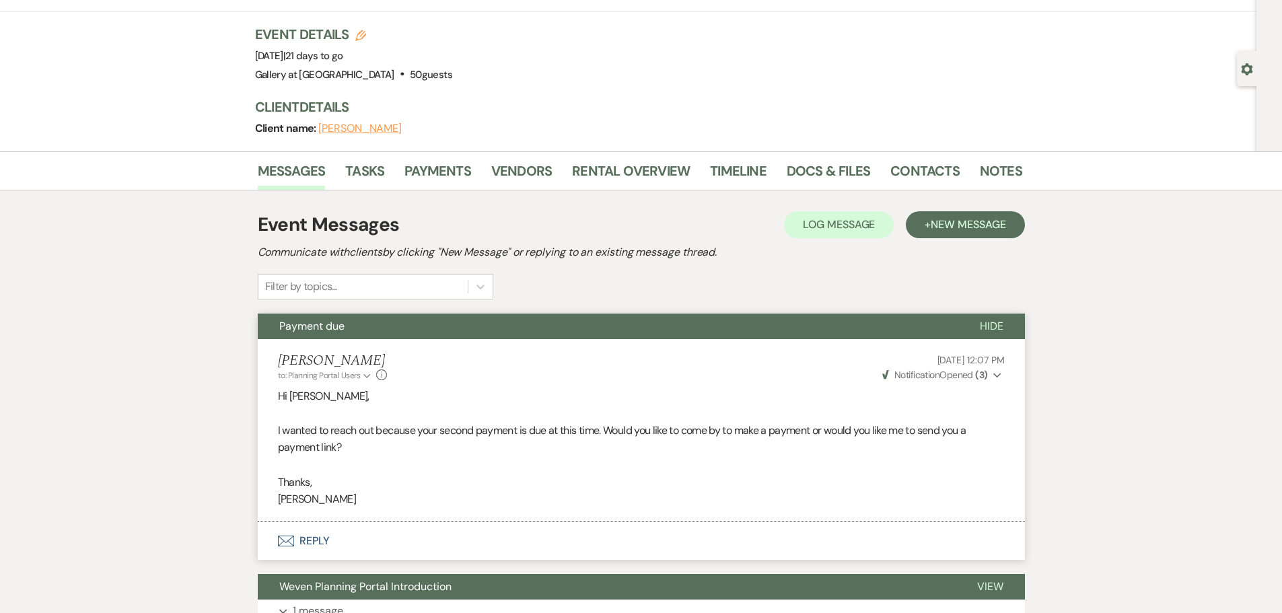
scroll to position [42, 0]
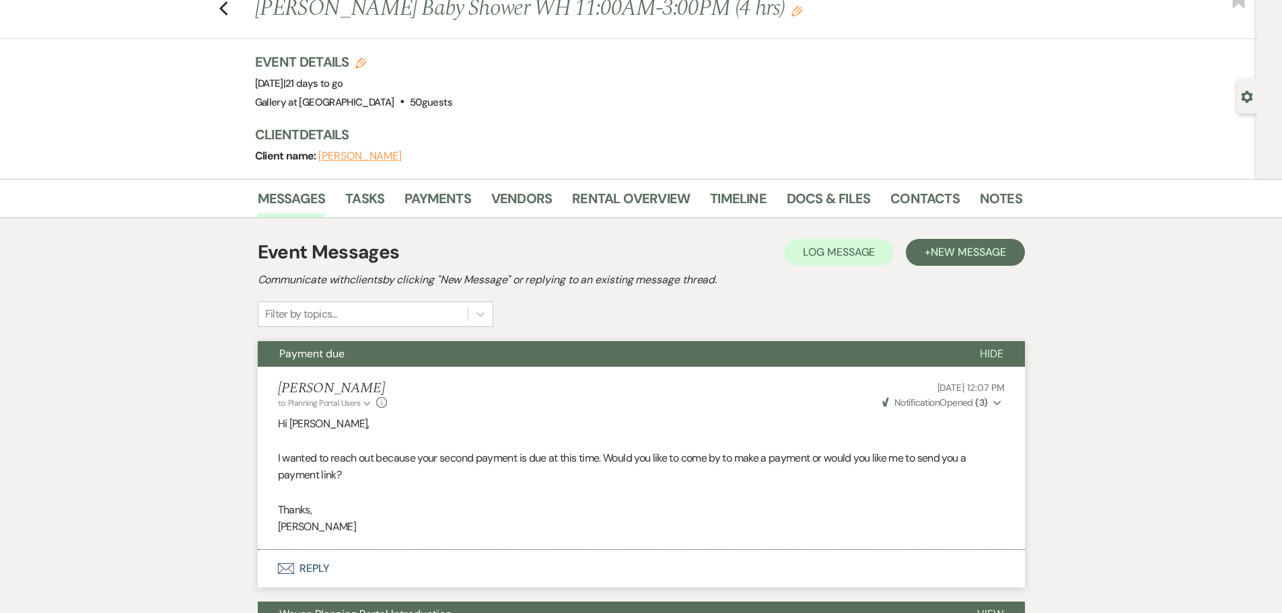
click at [68, 324] on div "Messages Tasks Payments Vendors Rental Overview Timeline Docs & Files Contacts …" at bounding box center [641, 487] width 1282 height 617
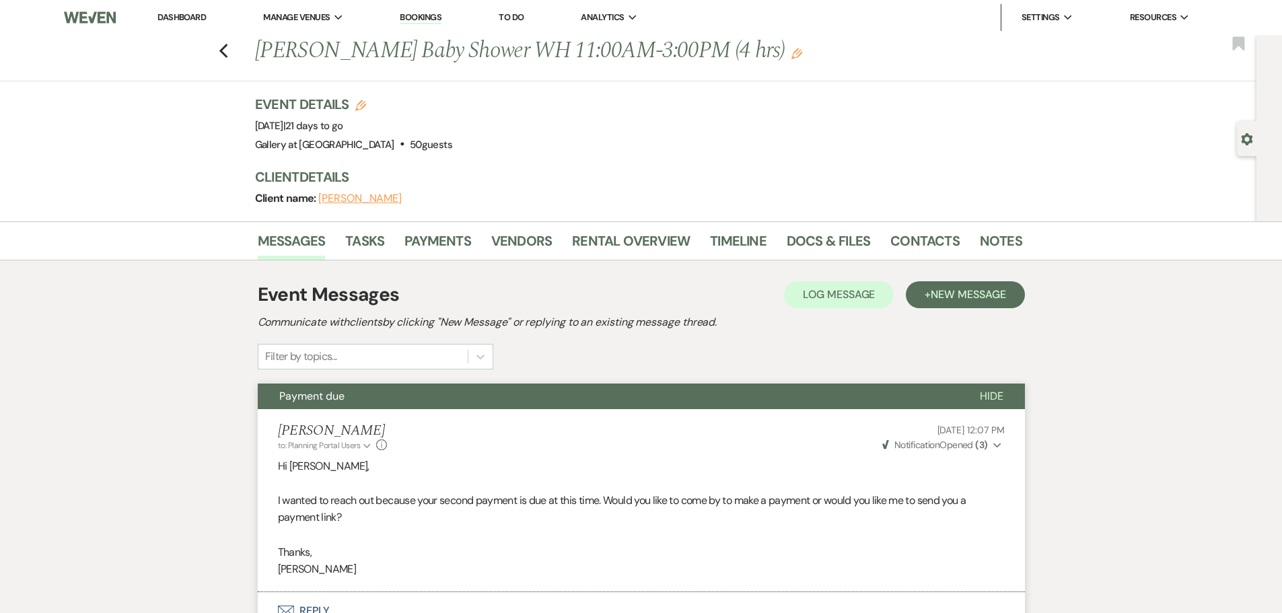
click at [164, 155] on div "Previous [PERSON_NAME] Baby Shower WH 11:00AM-3:00PM (4 hrs) Edit Bookmark Gear…" at bounding box center [628, 128] width 1257 height 186
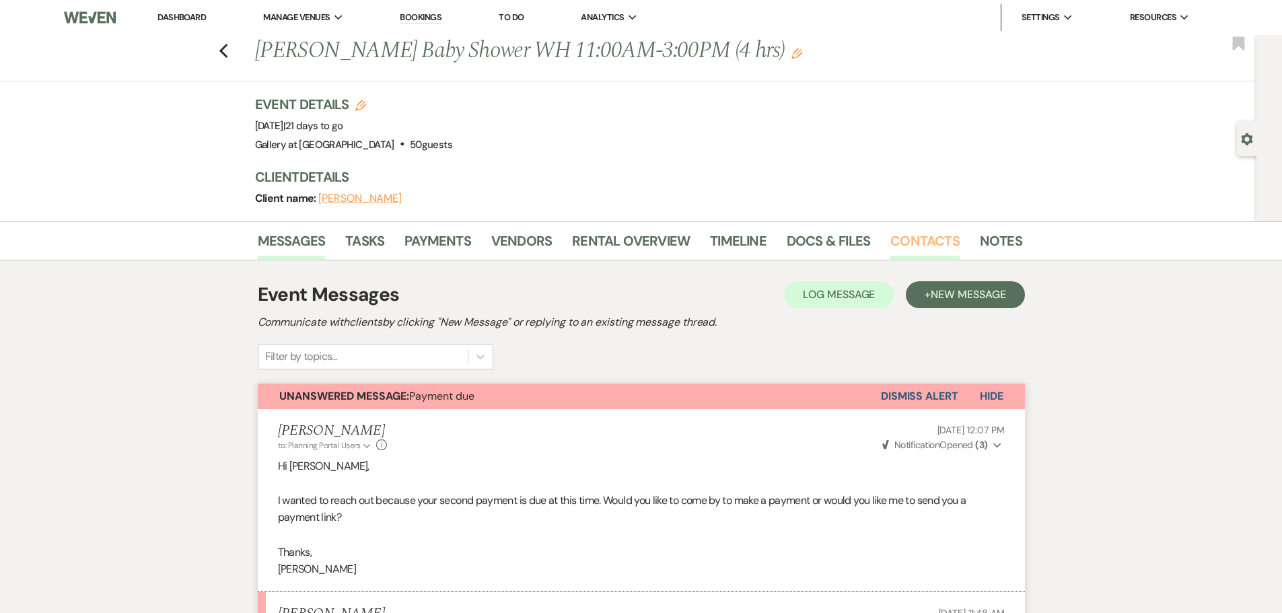
click at [934, 239] on link "Contacts" at bounding box center [924, 245] width 69 height 30
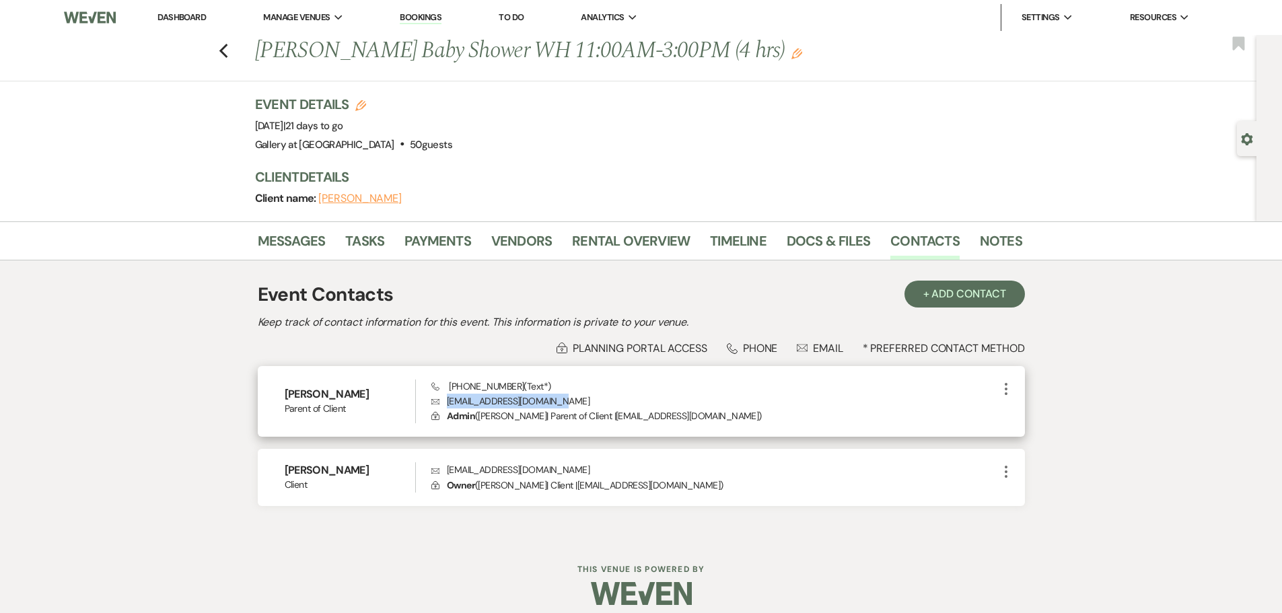
drag, startPoint x: 450, startPoint y: 400, endPoint x: 553, endPoint y: 407, distance: 103.9
click at [553, 407] on p "Envelope [EMAIL_ADDRESS][DOMAIN_NAME]" at bounding box center [714, 401] width 566 height 15
copy p "[EMAIL_ADDRESS][DOMAIN_NAME]"
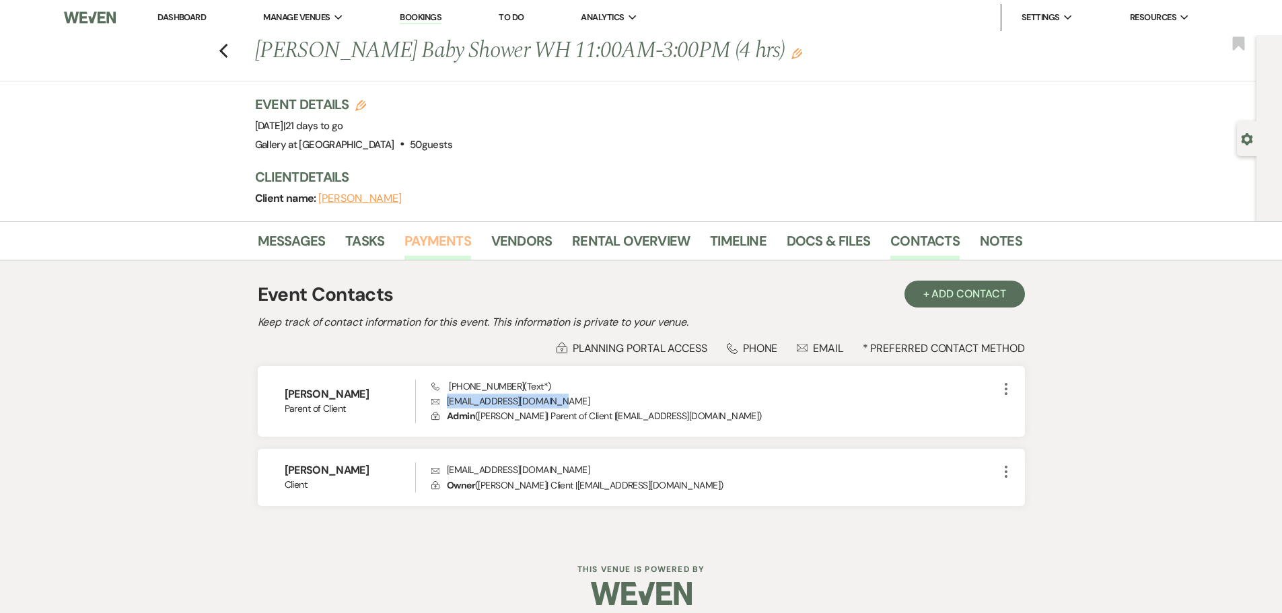
click at [452, 239] on link "Payments" at bounding box center [437, 245] width 67 height 30
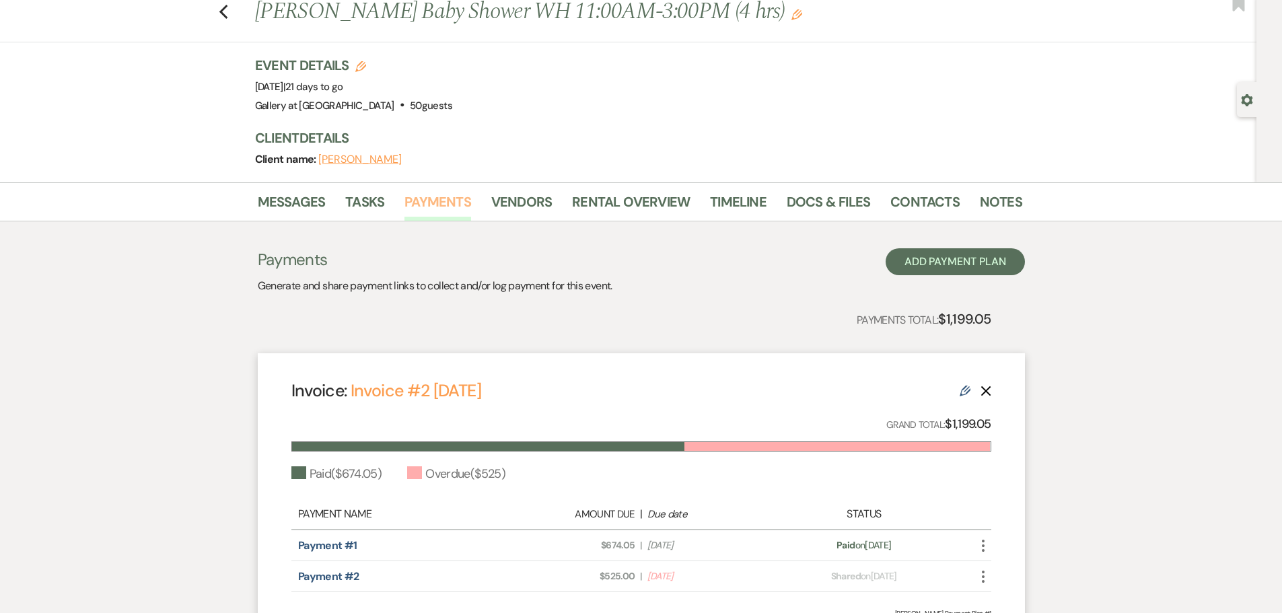
scroll to position [180, 0]
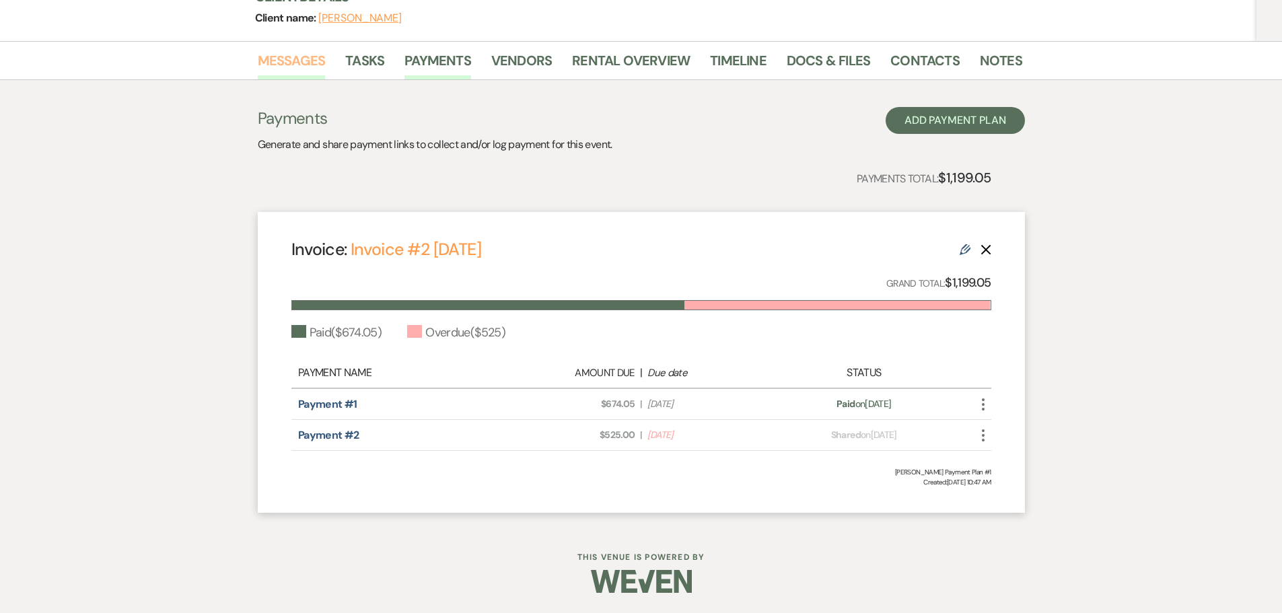
click at [283, 61] on link "Messages" at bounding box center [292, 65] width 68 height 30
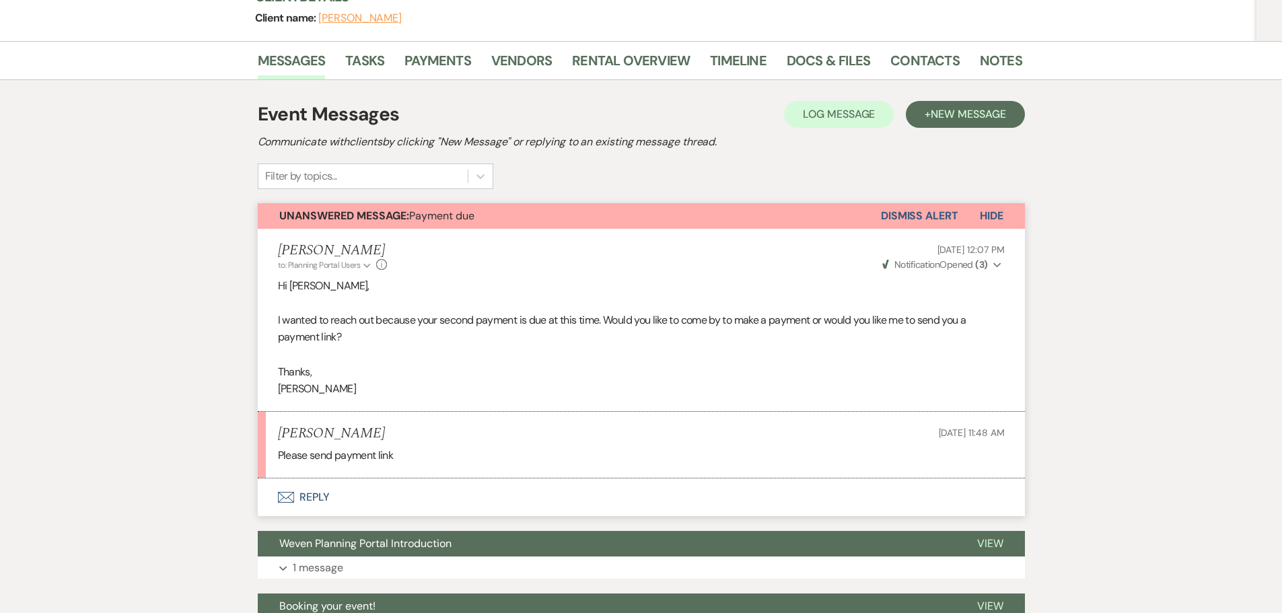
click at [310, 492] on button "Envelope Reply" at bounding box center [641, 498] width 767 height 38
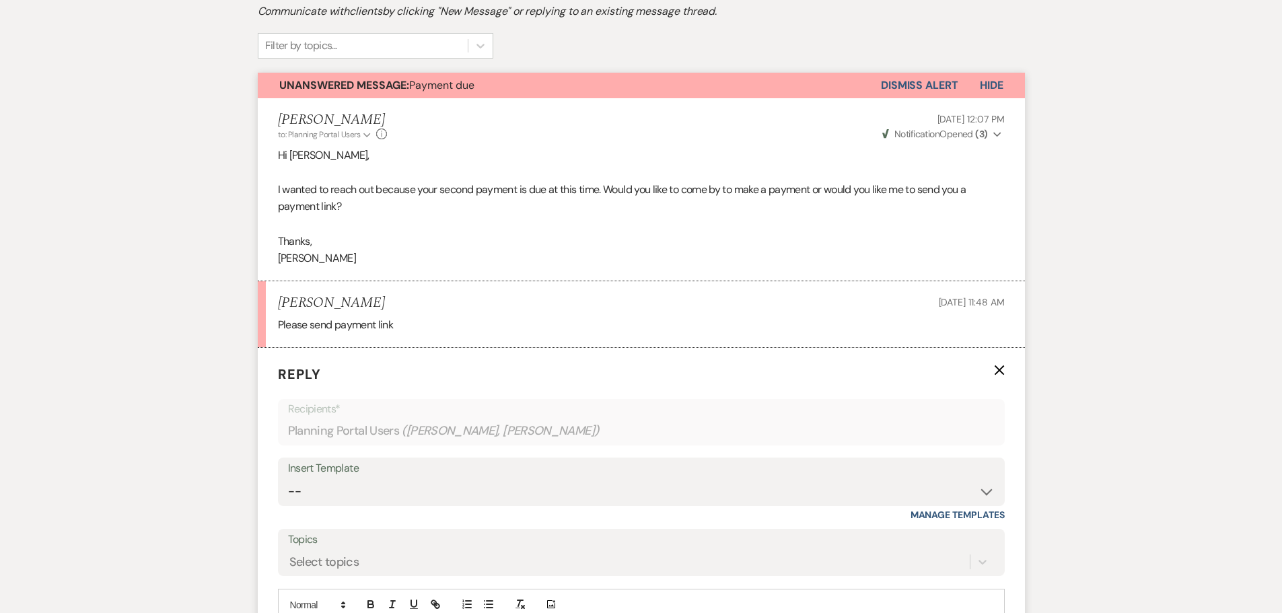
scroll to position [517, 0]
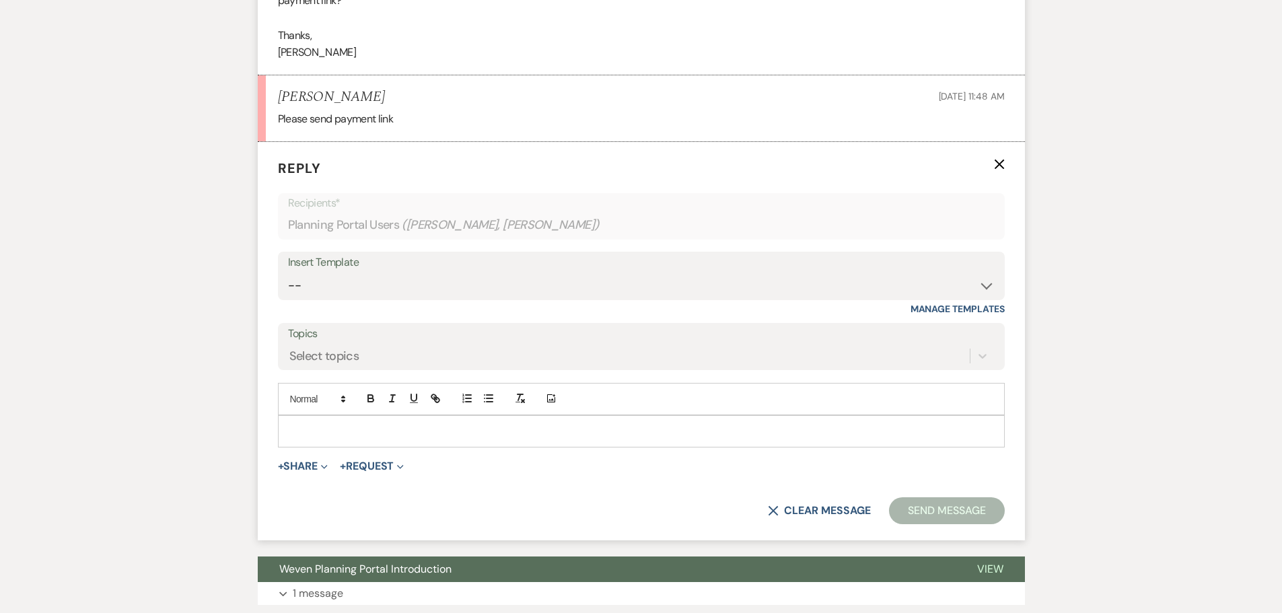
click at [357, 437] on p at bounding box center [641, 431] width 705 height 15
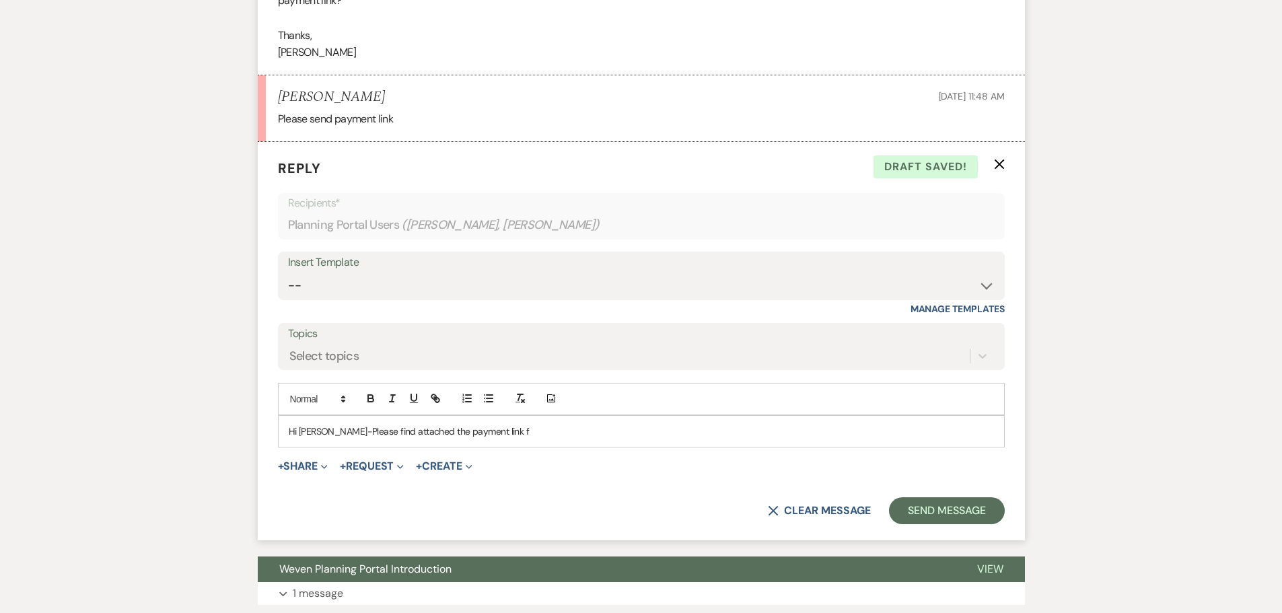
click at [406, 433] on p "Hi [PERSON_NAME]-Please find attached the payment link f" at bounding box center [641, 431] width 705 height 15
click at [449, 435] on p "Hi [PERSON_NAME]-Please find the payment link f" at bounding box center [641, 431] width 705 height 15
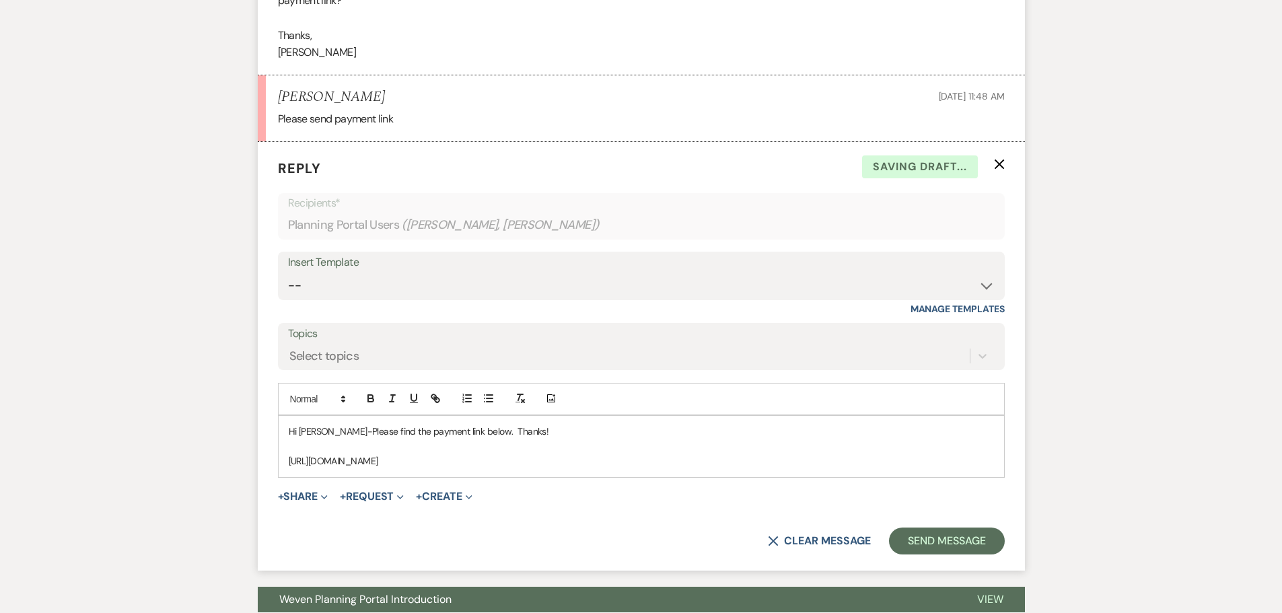
drag, startPoint x: 286, startPoint y: 460, endPoint x: 660, endPoint y: 464, distance: 373.6
click at [660, 464] on div "Hi [PERSON_NAME]-Please find the payment link below. Thanks! [URL][DOMAIN_NAME]" at bounding box center [642, 446] width 726 height 61
click at [435, 394] on icon "button" at bounding box center [435, 398] width 12 height 12
type input "[URL][DOMAIN_NAME]"
click at [559, 487] on link at bounding box center [551, 488] width 29 height 10
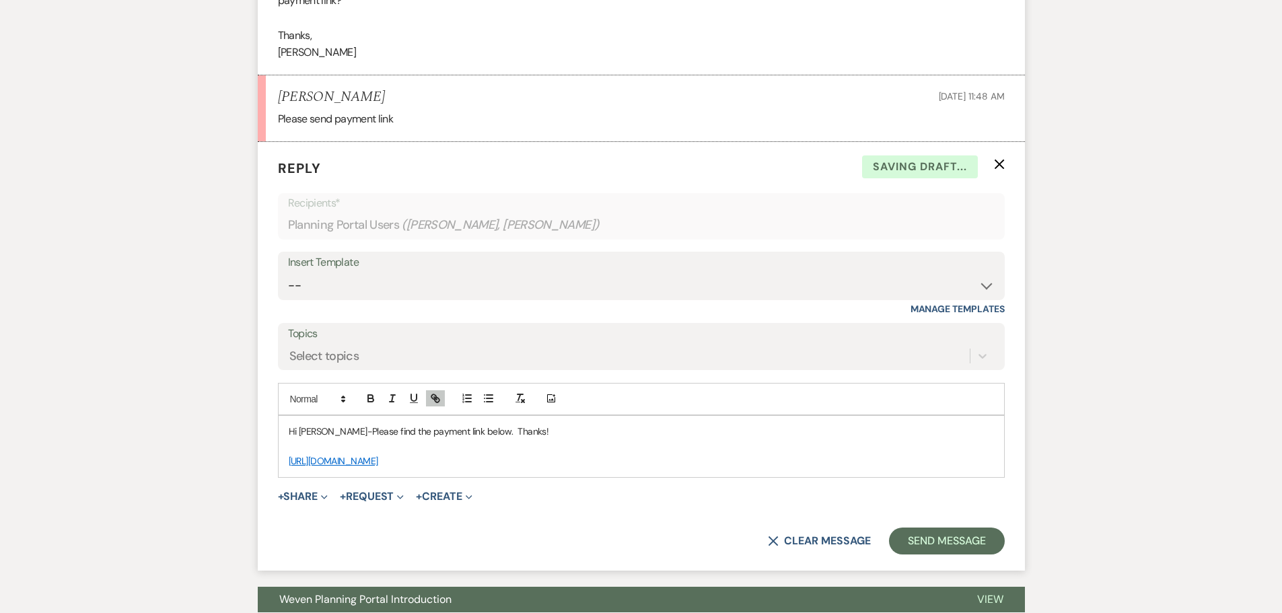
click at [748, 429] on p "Hi [PERSON_NAME]-Please find the payment link below. Thanks!" at bounding box center [641, 431] width 705 height 15
click at [378, 458] on link "[URL][DOMAIN_NAME]" at bounding box center [334, 461] width 90 height 12
click at [431, 485] on link "[URL][DOMAIN_NAME]" at bounding box center [436, 487] width 85 height 17
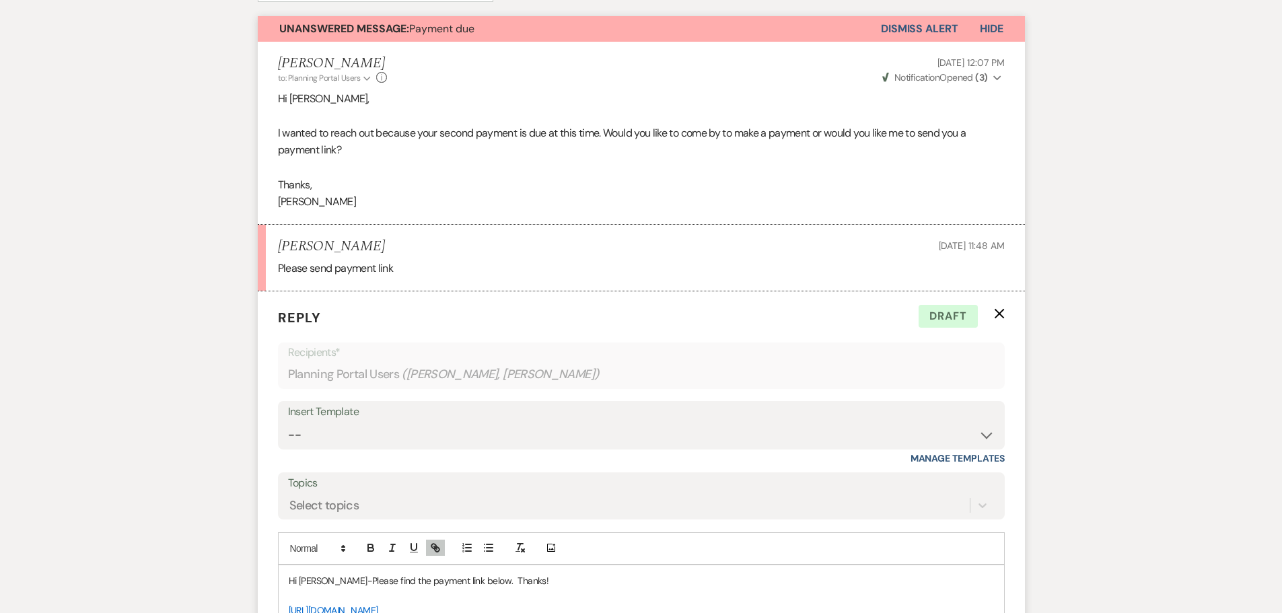
scroll to position [584, 0]
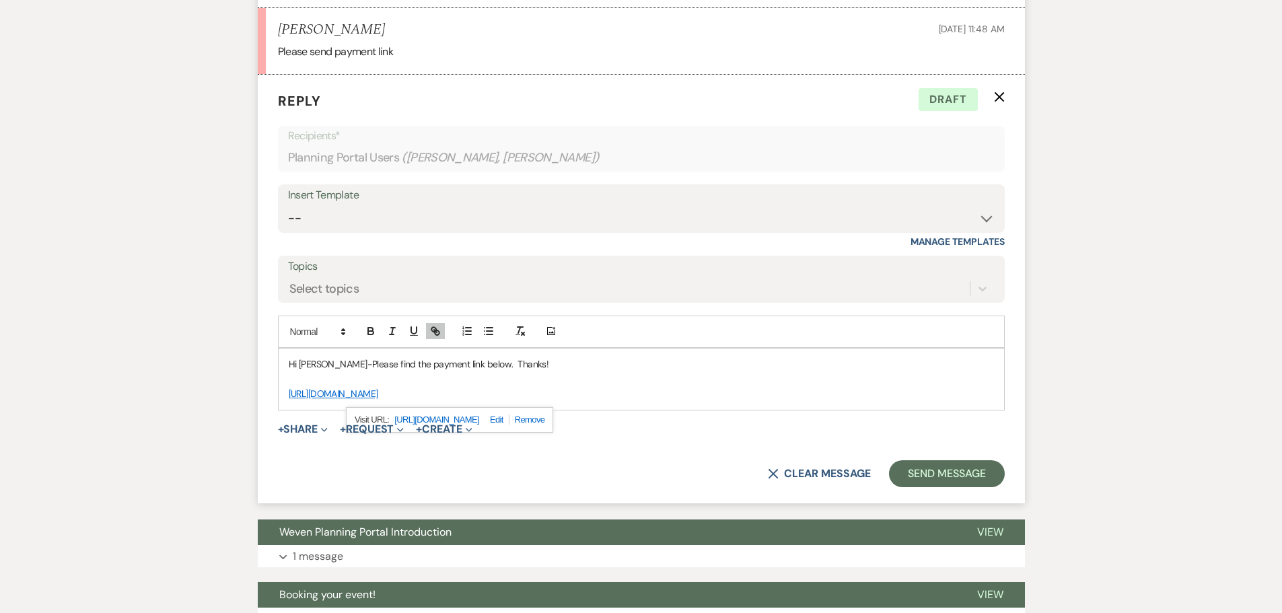
click at [816, 367] on p "Hi [PERSON_NAME]-Please find the payment link below. Thanks!" at bounding box center [641, 364] width 705 height 15
click at [927, 474] on button "Send Message" at bounding box center [946, 473] width 115 height 27
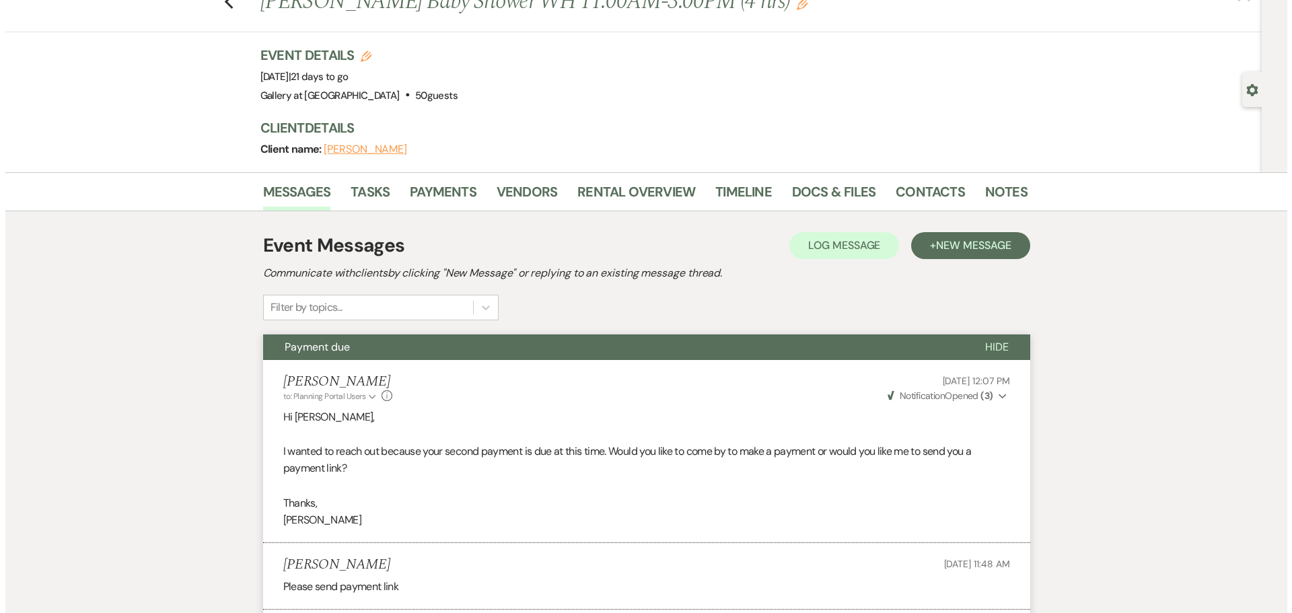
scroll to position [0, 0]
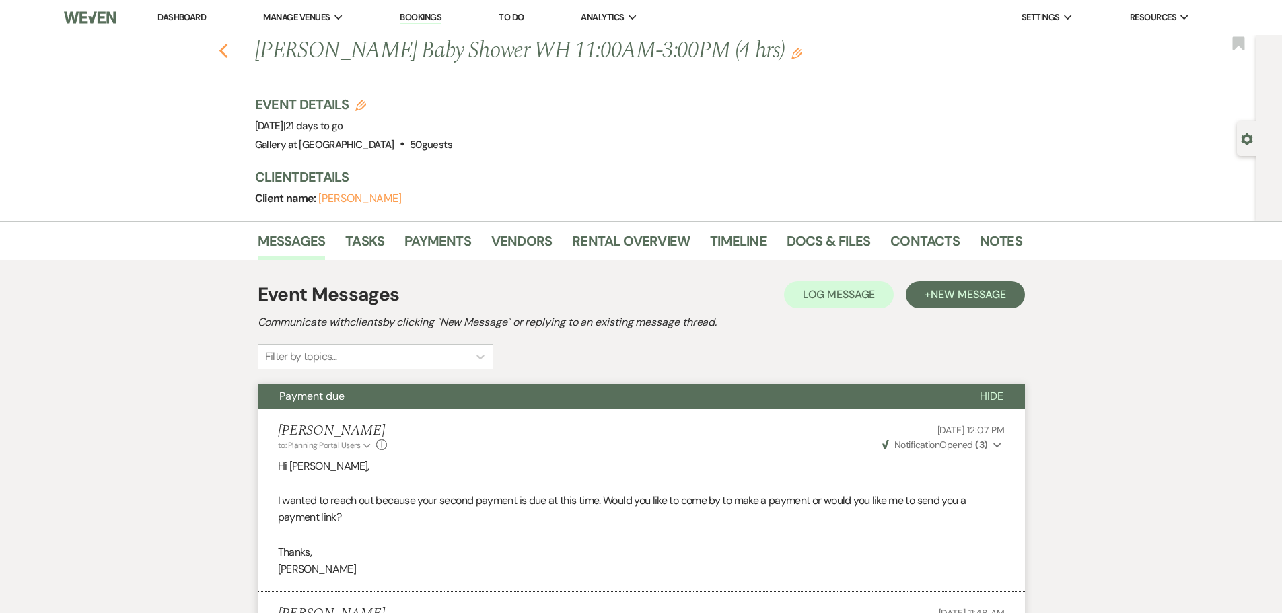
click at [229, 50] on icon "Previous" at bounding box center [224, 51] width 10 height 16
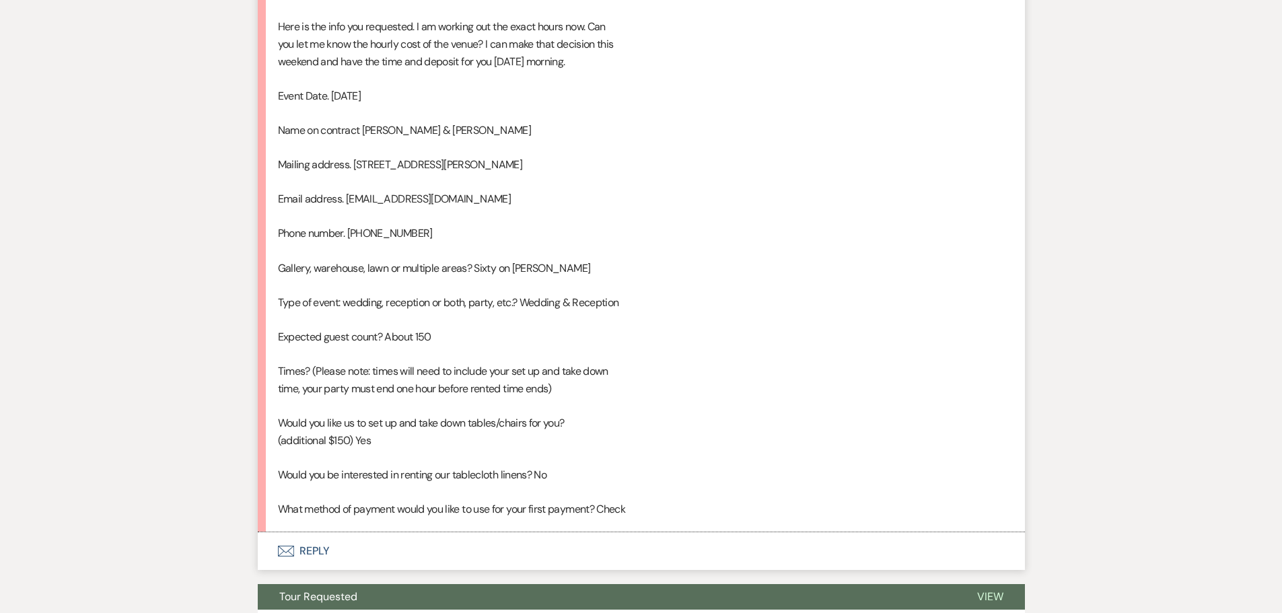
scroll to position [1215, 0]
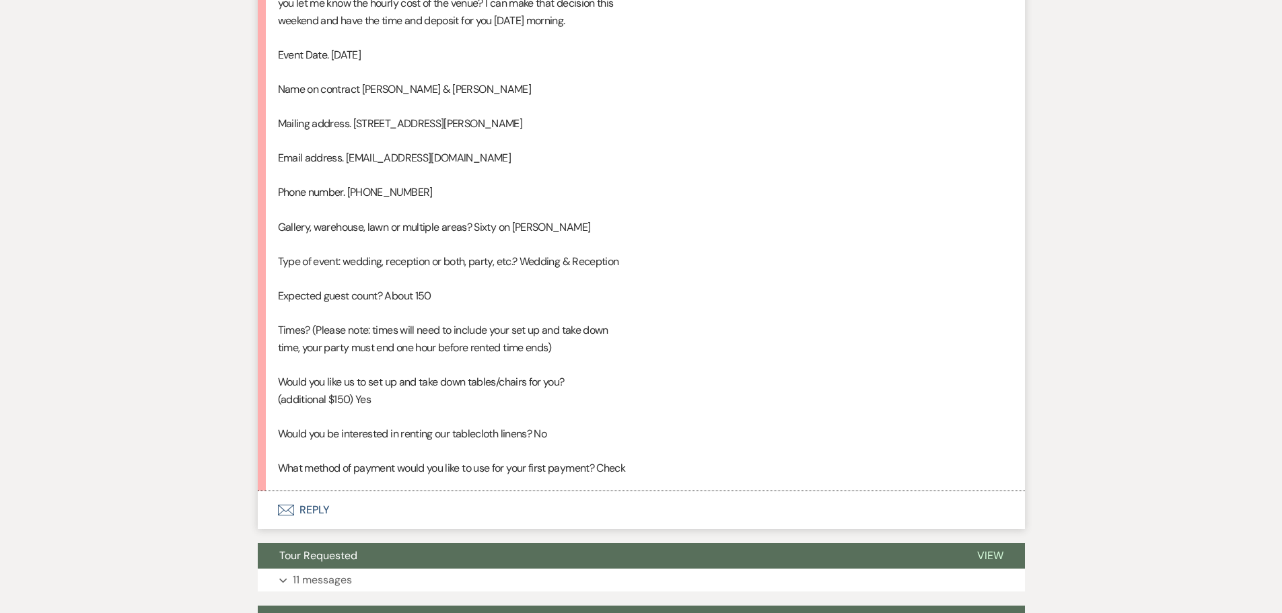
click at [308, 508] on button "Envelope Reply" at bounding box center [641, 510] width 767 height 38
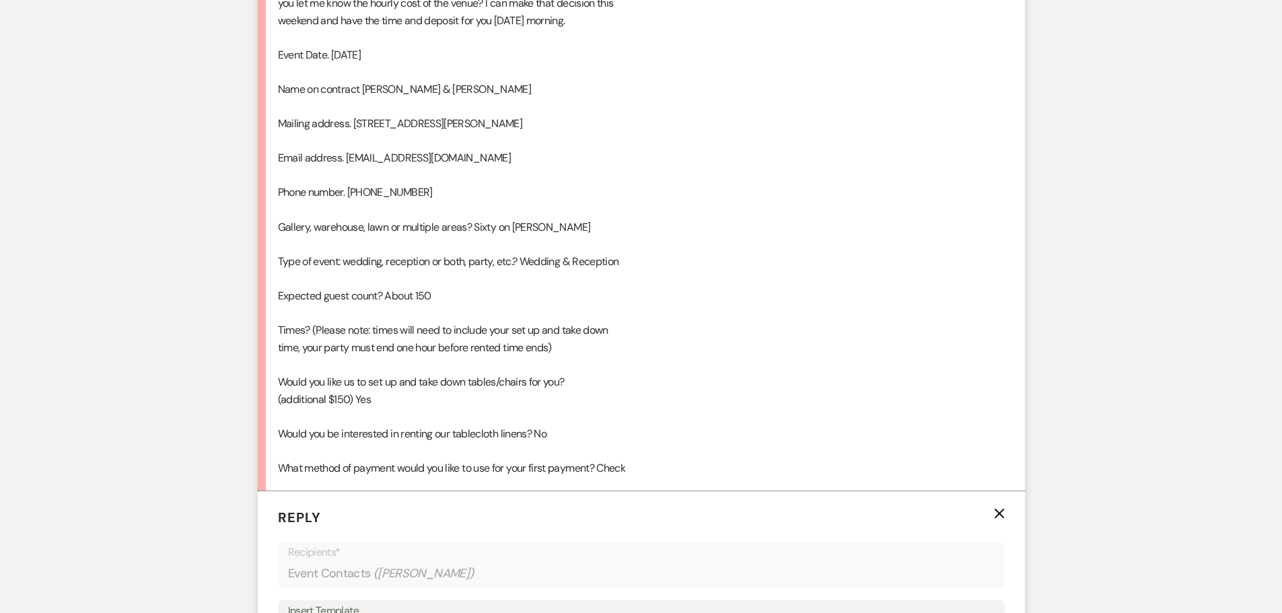
scroll to position [1551, 0]
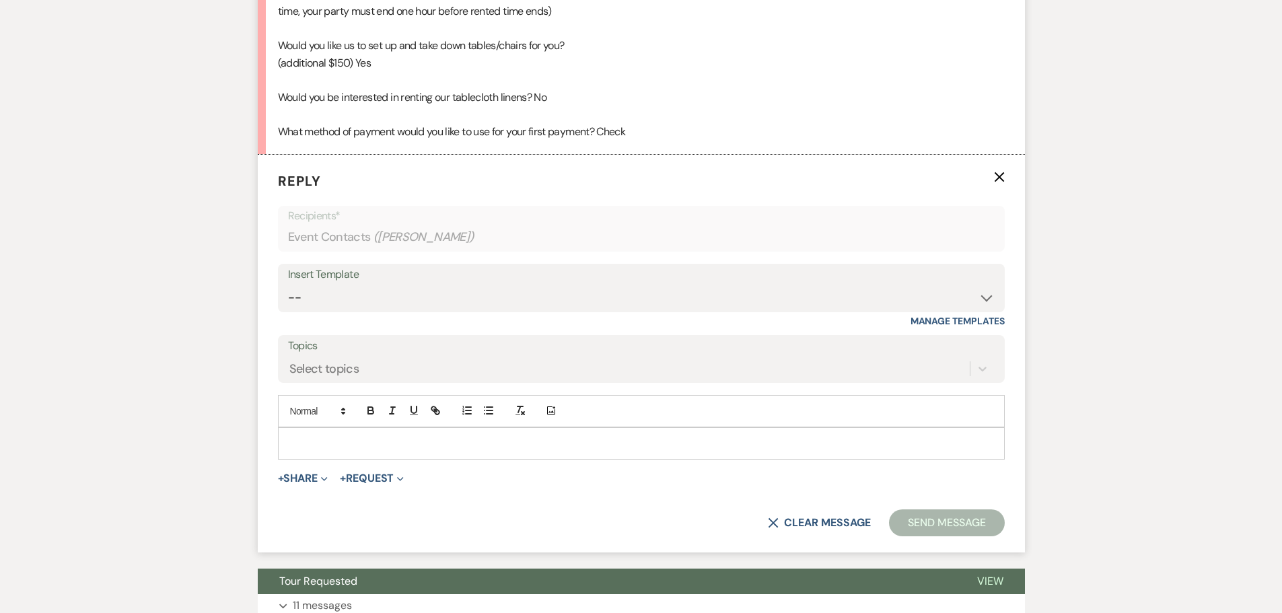
click at [392, 448] on p at bounding box center [641, 443] width 705 height 15
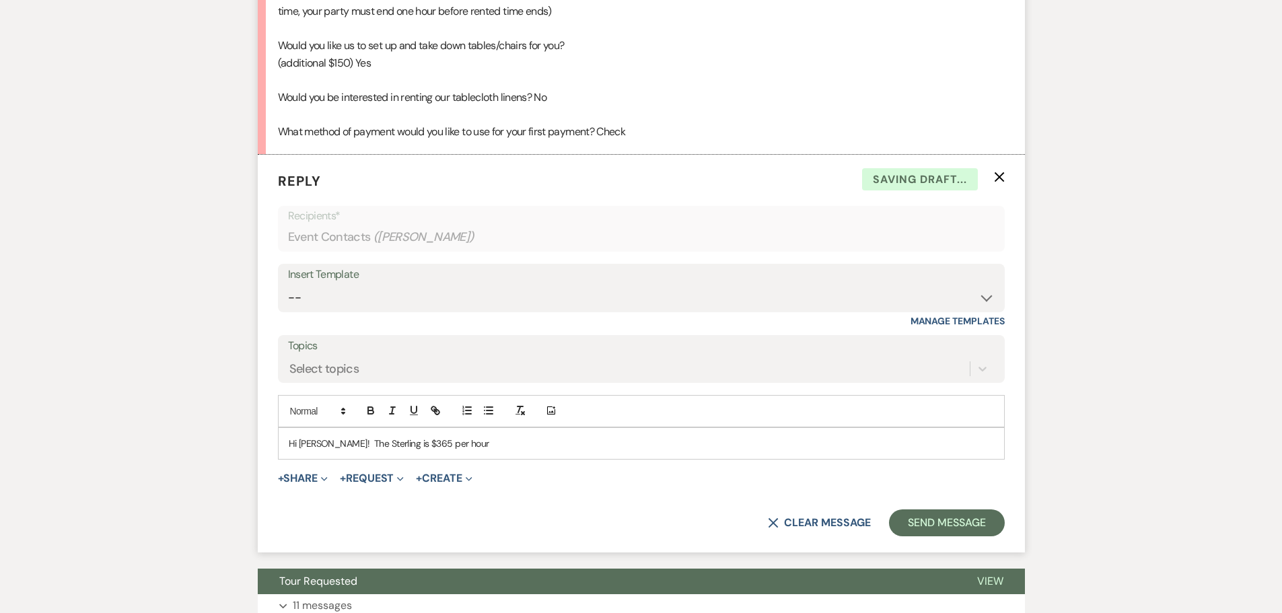
click at [381, 444] on p "Hi Lauren! The Sterling is $365 per hour" at bounding box center [641, 443] width 705 height 15
click at [517, 446] on p "Hi Lauren! The Sterling at Sixty on Sims is $365 per hour" at bounding box center [641, 443] width 705 height 15
click at [520, 441] on p "Hi Lauren! The Sterling at Sixty on Sims is $365 per hour. Cleaning fee is $365…" at bounding box center [641, 443] width 705 height 15
click at [621, 445] on p "Hi Lauren! The Sterling at Sixty on Sims is $365 per hour, cleaning fee is $365…" at bounding box center [641, 443] width 705 height 15
click at [615, 440] on p "Hi Lauren! The Sterling at Sixty on Sims is $365 per hour, cleaning fee is $325…" at bounding box center [641, 443] width 705 height 15
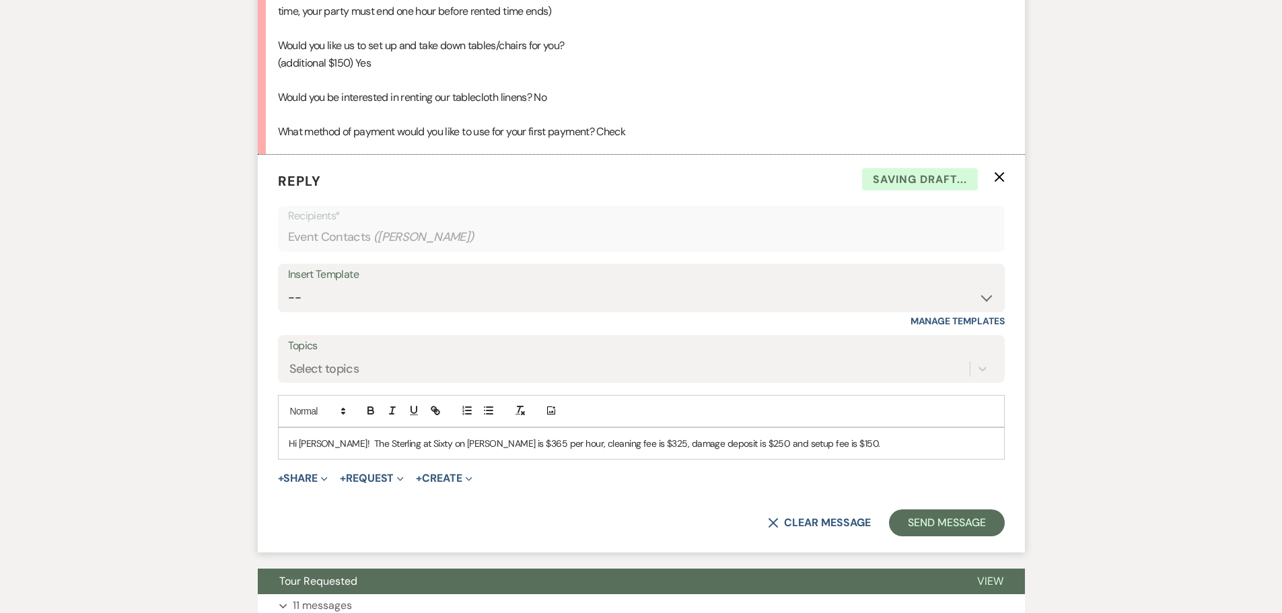
click at [877, 452] on div "Hi Lauren! The Sterling at Sixty on Sims is $365 per hour, cleaning fee is $325…" at bounding box center [642, 443] width 726 height 31
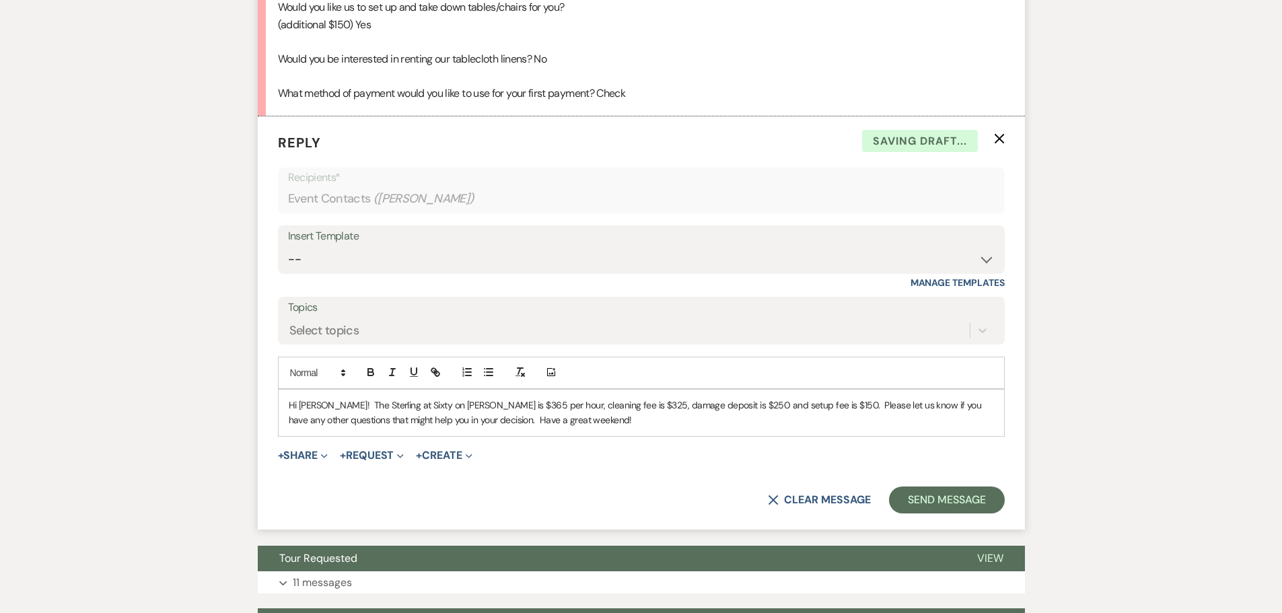
scroll to position [1619, 0]
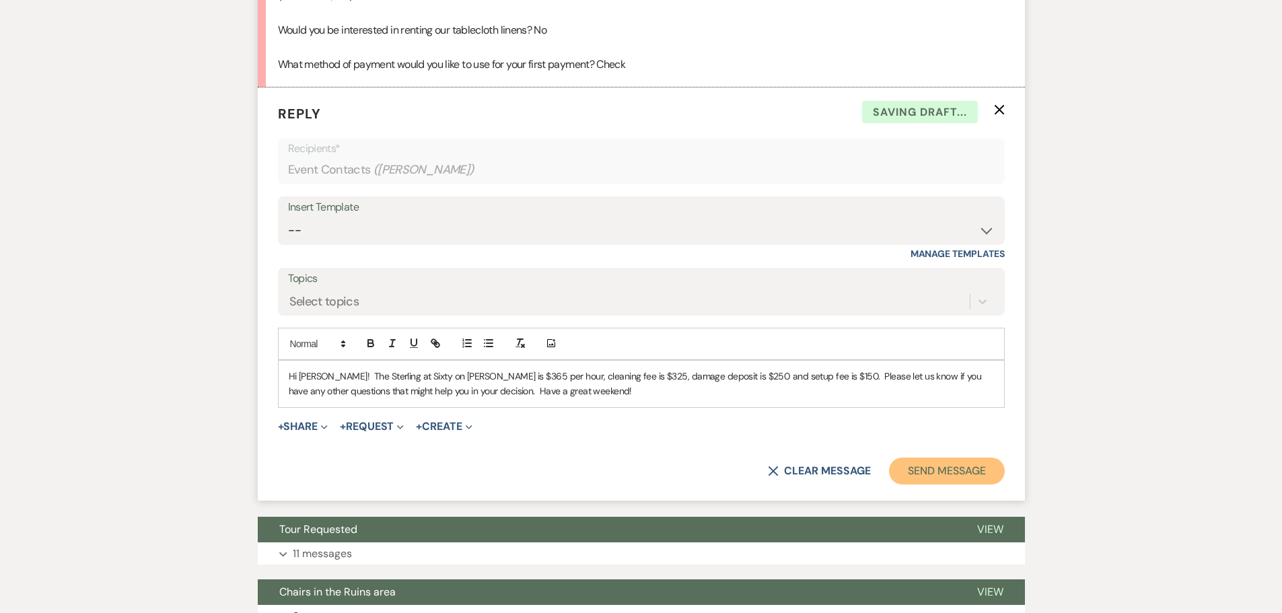
click at [927, 469] on button "Send Message" at bounding box center [946, 471] width 115 height 27
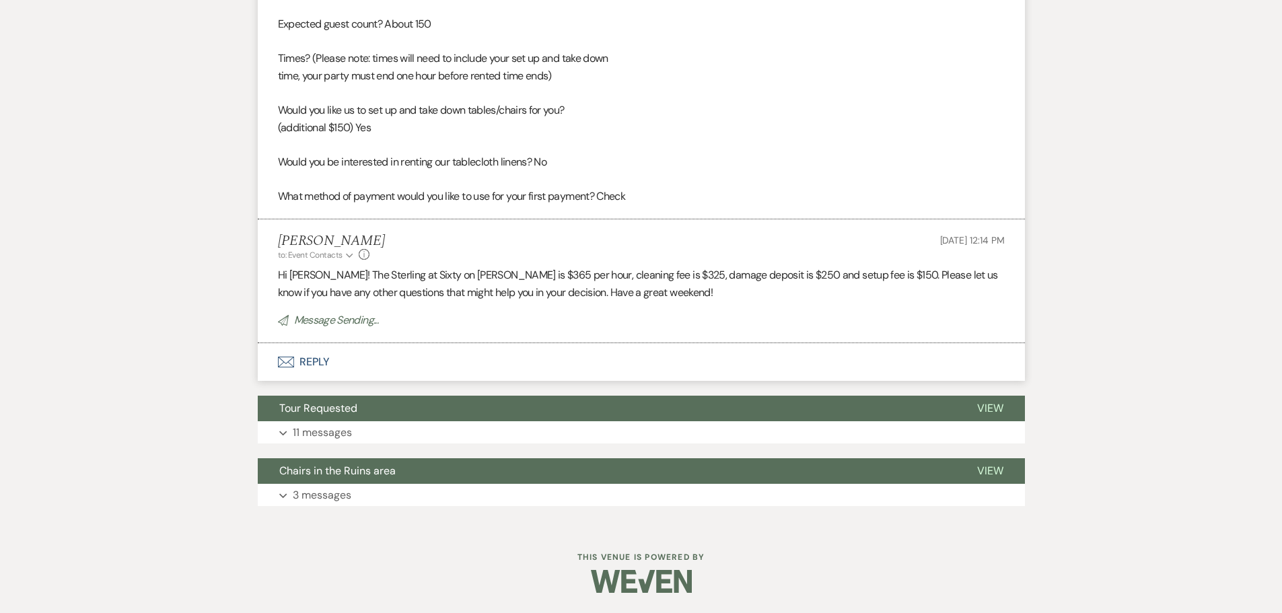
scroll to position [1459, 0]
